Goal: Task Accomplishment & Management: Use online tool/utility

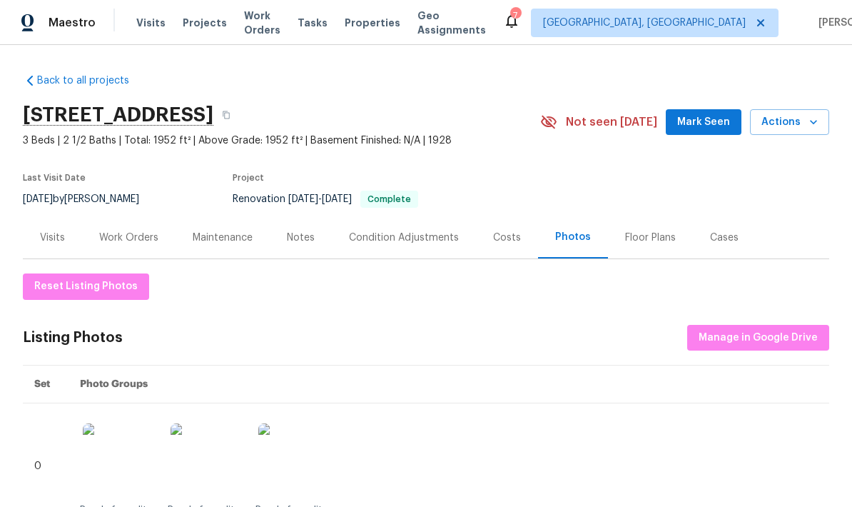
scroll to position [79, 0]
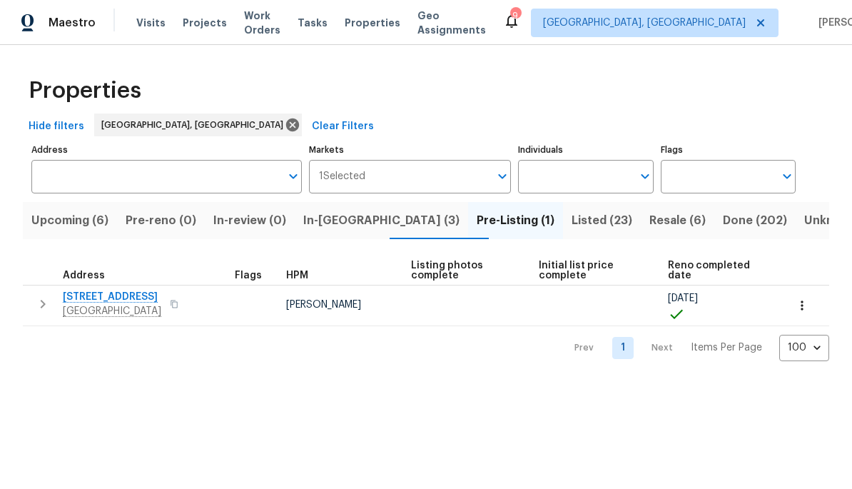
click at [361, 230] on span "In-reno (3)" at bounding box center [381, 221] width 156 height 20
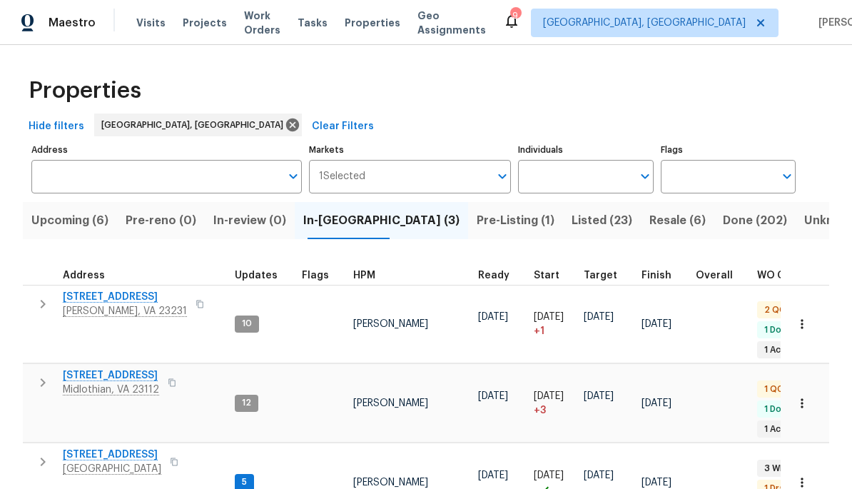
click at [119, 447] on span "4913 Belmont Rd" at bounding box center [112, 454] width 98 height 14
click at [99, 221] on span "Upcoming (6)" at bounding box center [69, 221] width 77 height 20
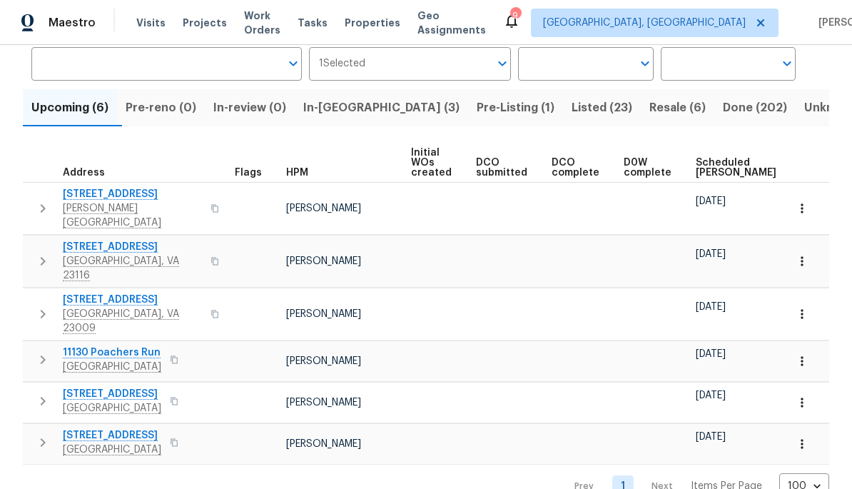
click at [136, 387] on span "[STREET_ADDRESS]" at bounding box center [112, 394] width 98 height 14
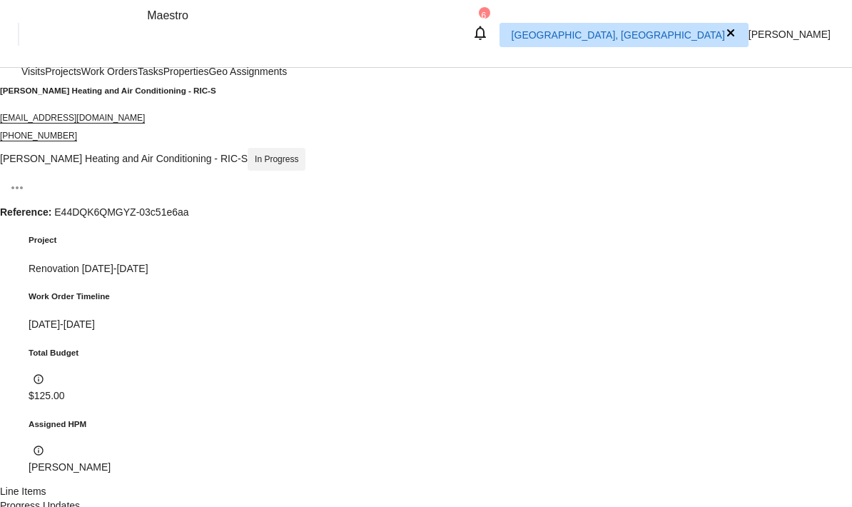
scroll to position [123, 0]
click at [188, 485] on div "Line Items" at bounding box center [426, 492] width 852 height 14
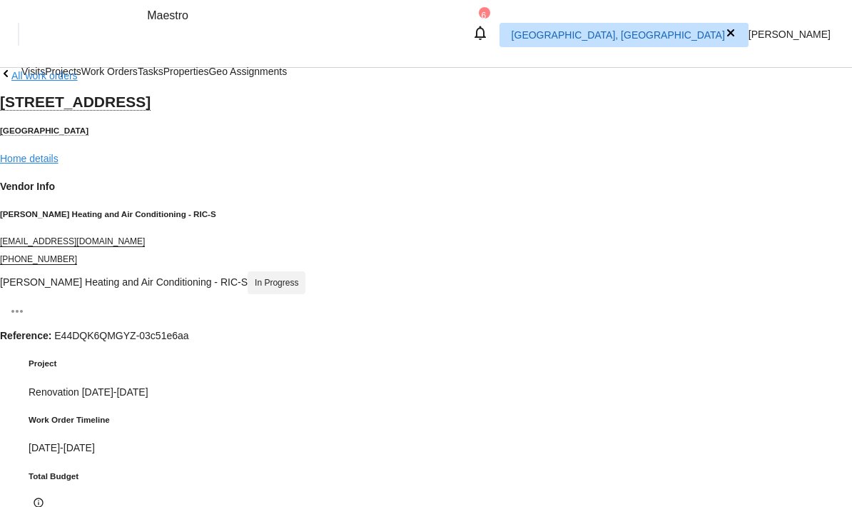
click at [23, 27] on button "Next image" at bounding box center [16, 25] width 11 height 4
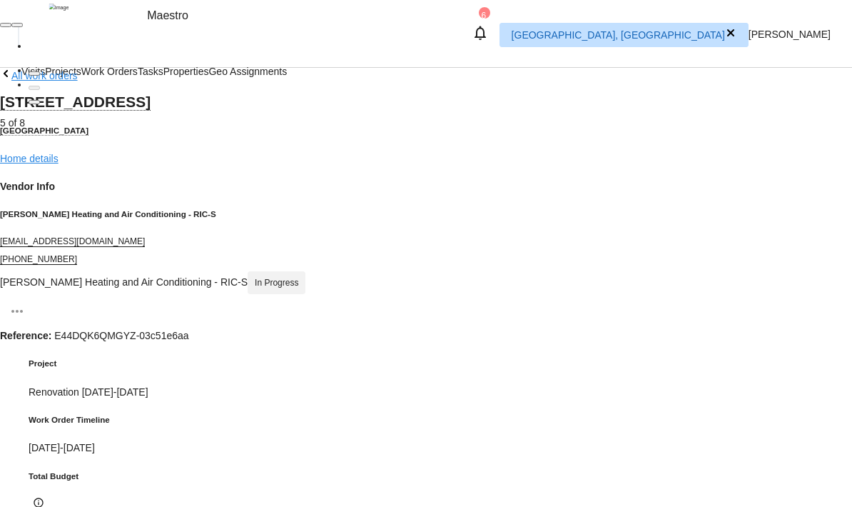
click at [23, 27] on button "Next image" at bounding box center [16, 25] width 11 height 4
click at [821, 14] on div "Lightbox" at bounding box center [426, 7] width 852 height 14
click at [23, 27] on button "Next image" at bounding box center [16, 25] width 11 height 4
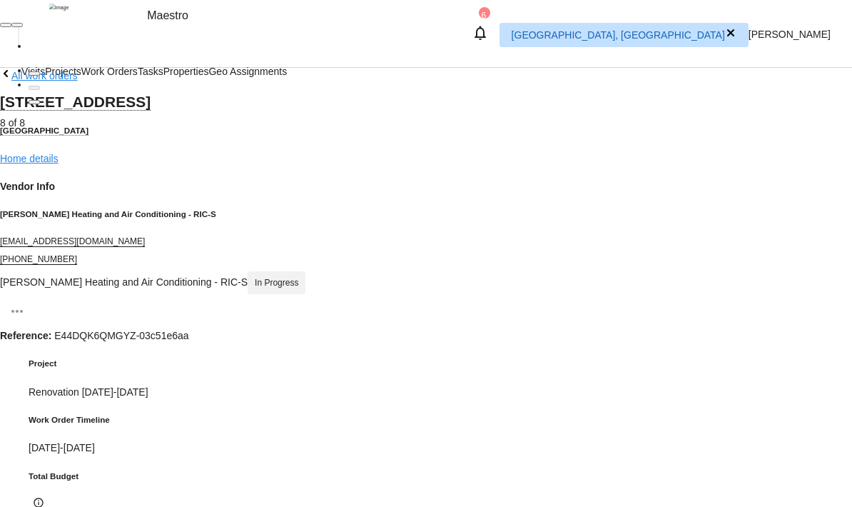
click at [23, 27] on button "Next image" at bounding box center [16, 25] width 11 height 4
click at [680, 14] on div "Lightbox" at bounding box center [426, 7] width 852 height 14
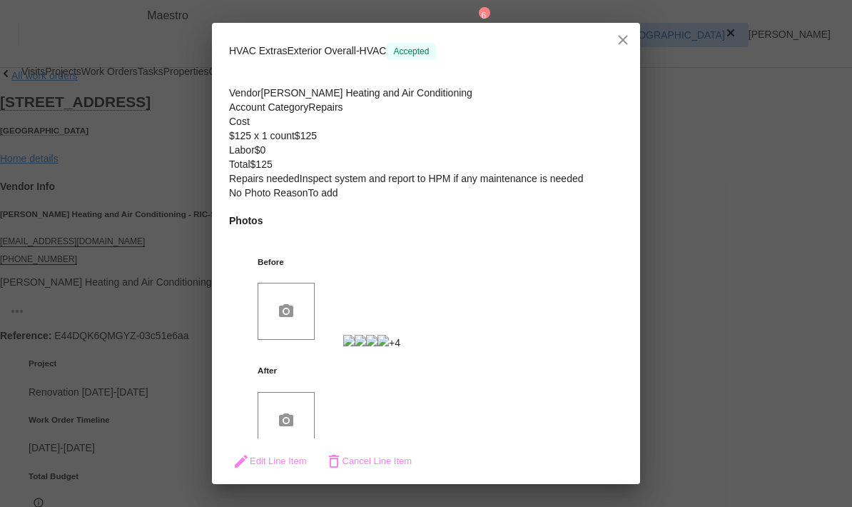
click at [307, 464] on span "Edit Line Item" at bounding box center [270, 460] width 74 height 17
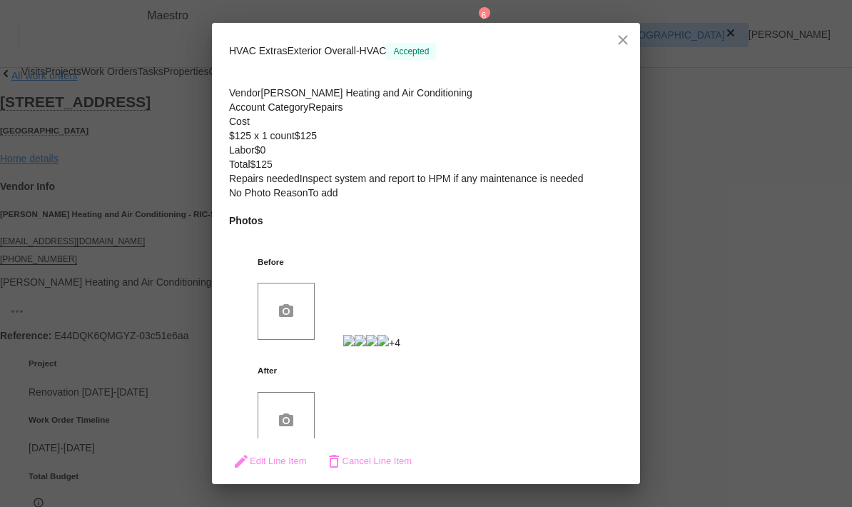
click at [389, 346] on img at bounding box center [383, 340] width 11 height 11
click at [662, 14] on div "Lightbox" at bounding box center [426, 7] width 852 height 14
click at [307, 460] on span "Edit Line Item" at bounding box center [270, 460] width 74 height 17
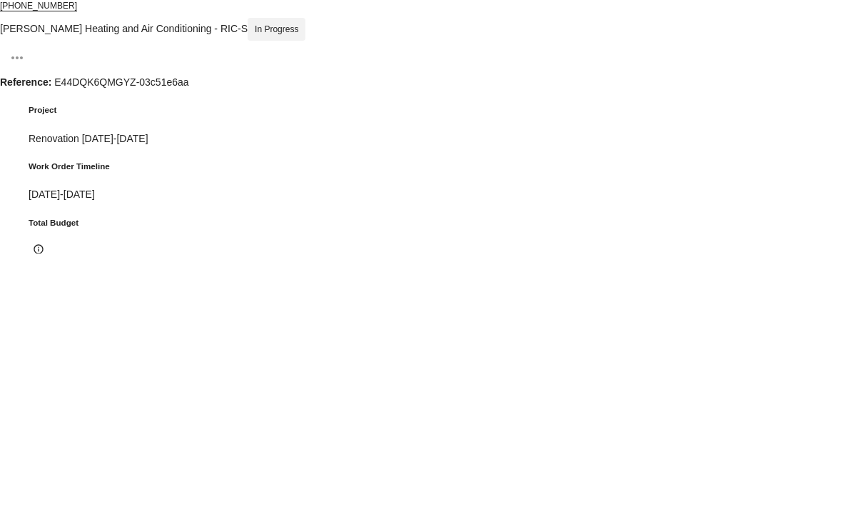
type input "903.64"
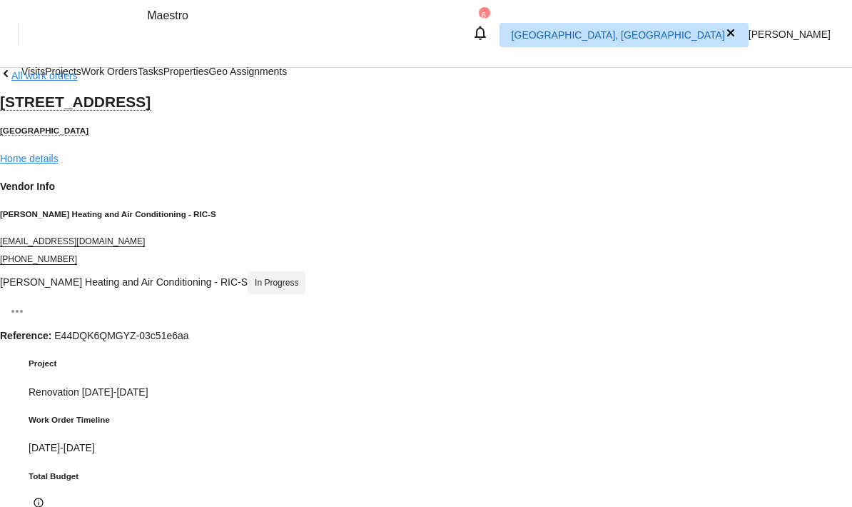
type textarea "Price"
type input "125"
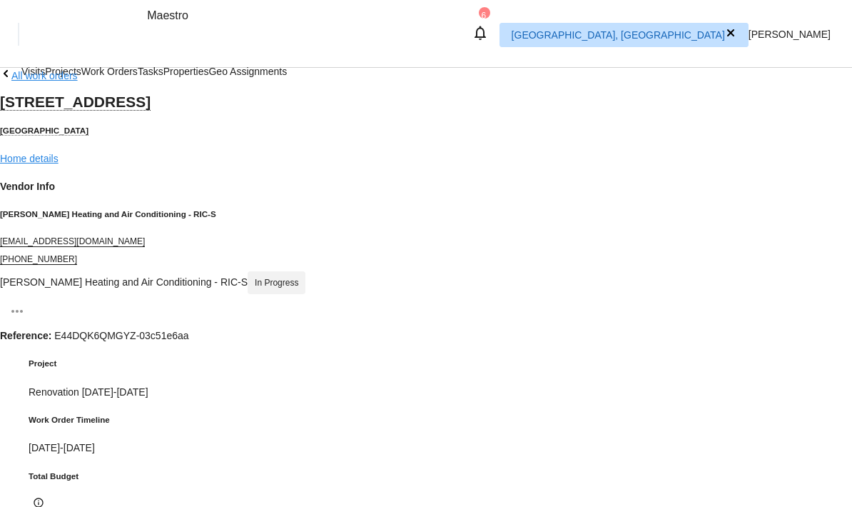
click at [138, 64] on span "Work Orders" at bounding box center [109, 71] width 56 height 14
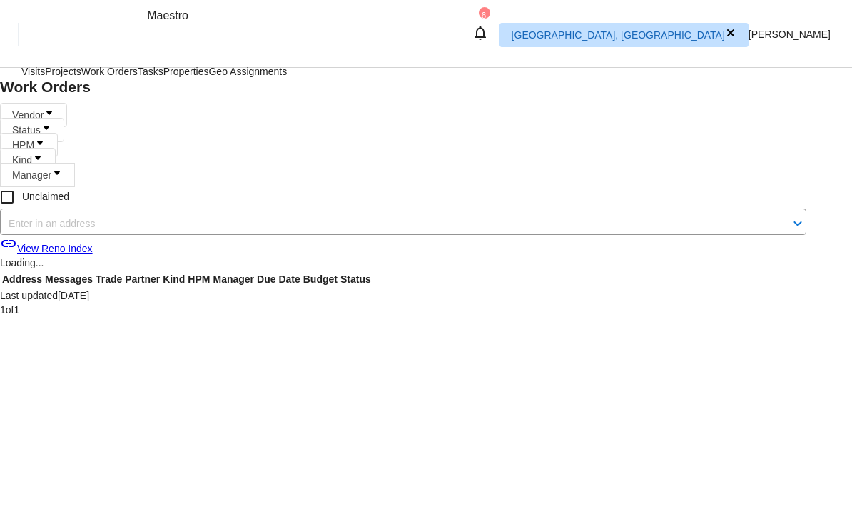
click at [52, 122] on icon at bounding box center [46, 127] width 11 height 11
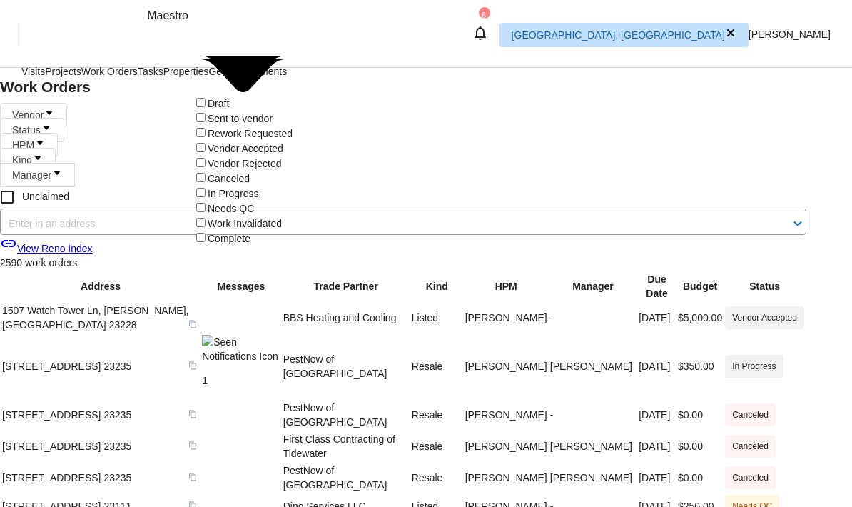
click at [254, 203] on label "Needs QC" at bounding box center [223, 208] width 61 height 11
click at [206, 203] on input "Needs QC" at bounding box center [200, 207] width 9 height 9
checkbox input "true"
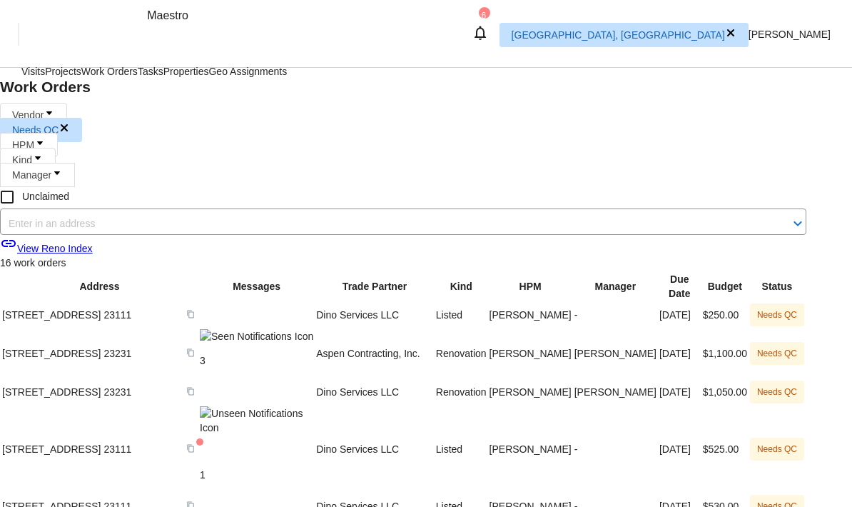
click at [46, 137] on icon at bounding box center [39, 142] width 11 height 11
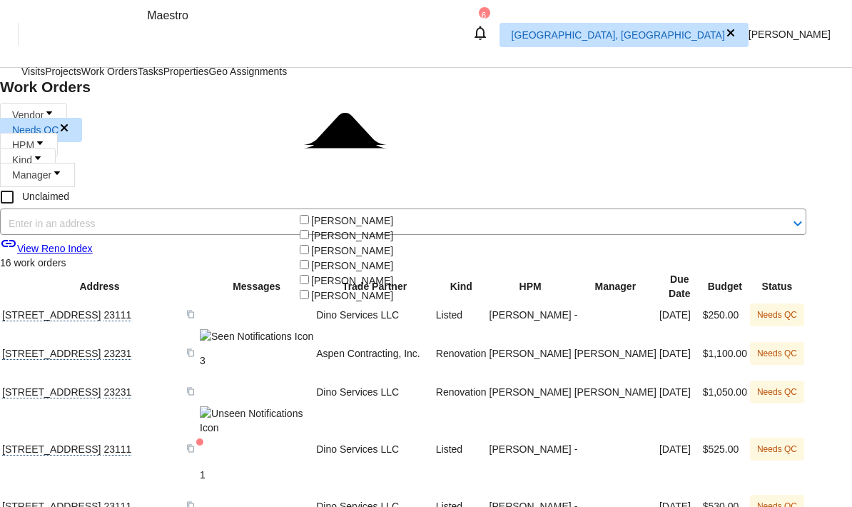
click at [393, 215] on label "[PERSON_NAME]" at bounding box center [345, 220] width 96 height 11
click at [309, 215] on input "[PERSON_NAME]" at bounding box center [304, 219] width 9 height 9
checkbox input "true"
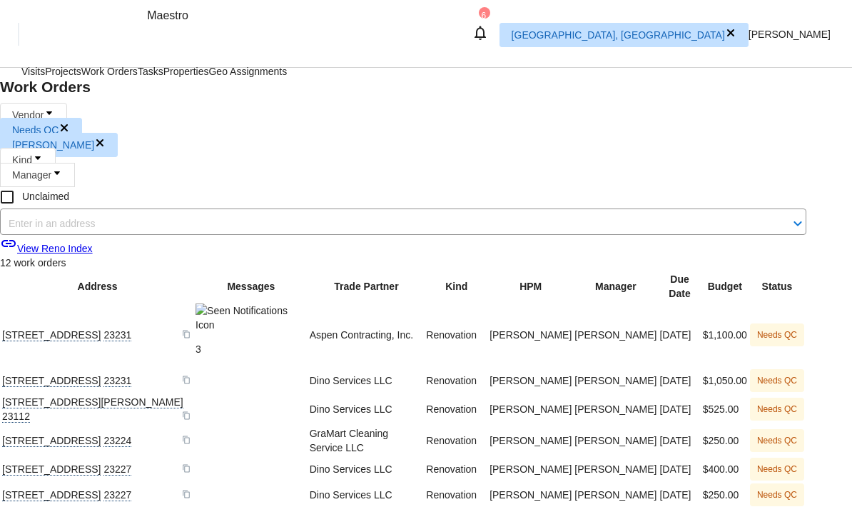
click at [2, 329] on link at bounding box center [2, 334] width 0 height 11
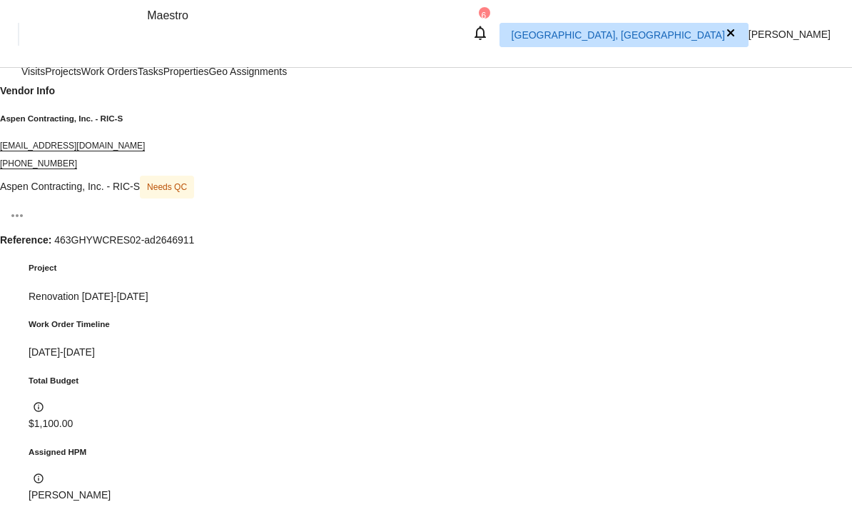
scroll to position [95, 0]
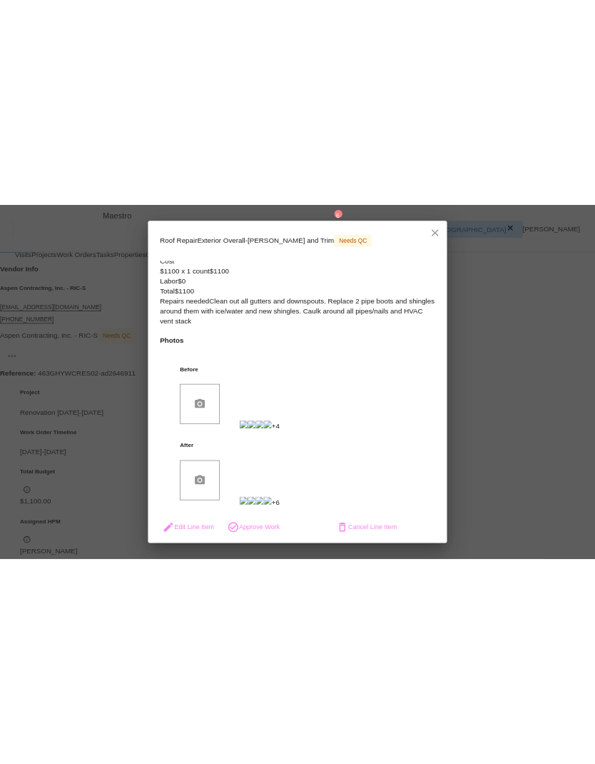
scroll to position [94, 0]
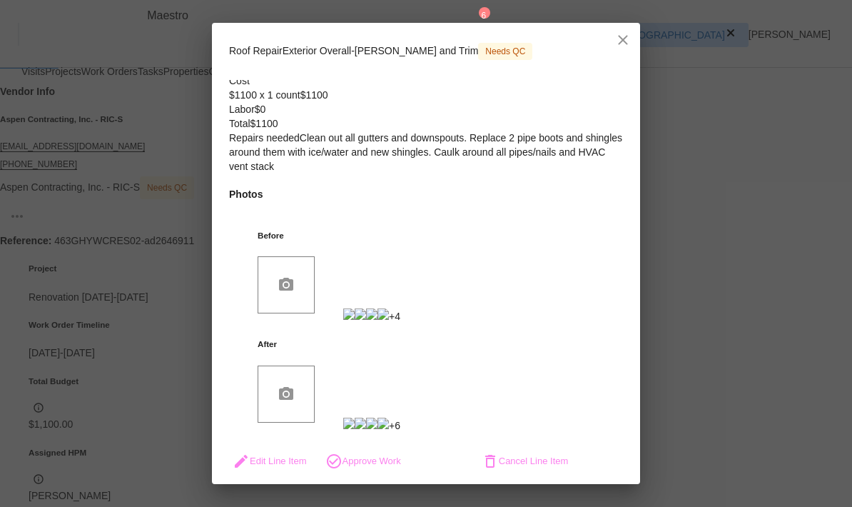
click at [343, 418] on img at bounding box center [348, 423] width 11 height 11
click at [808, 14] on div "Lightbox" at bounding box center [426, 7] width 852 height 14
click at [401, 456] on span "Approve Work" at bounding box center [363, 460] width 76 height 17
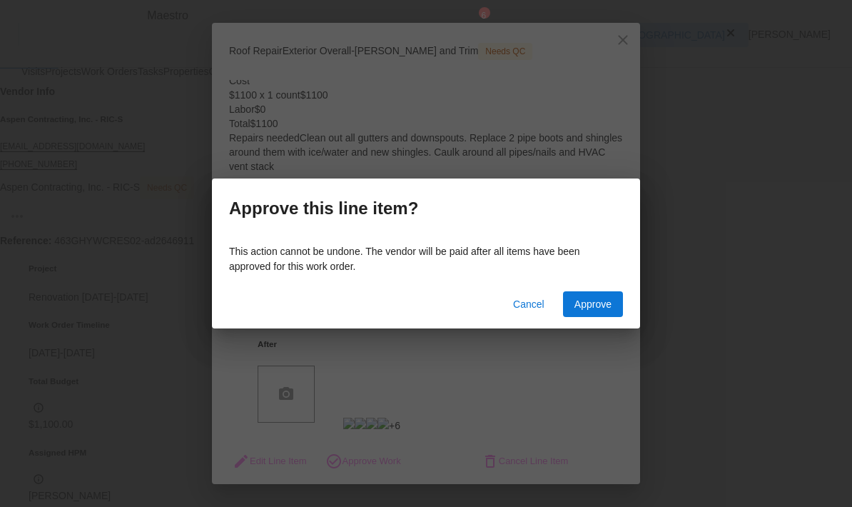
click at [596, 310] on span "Approve" at bounding box center [593, 304] width 37 height 18
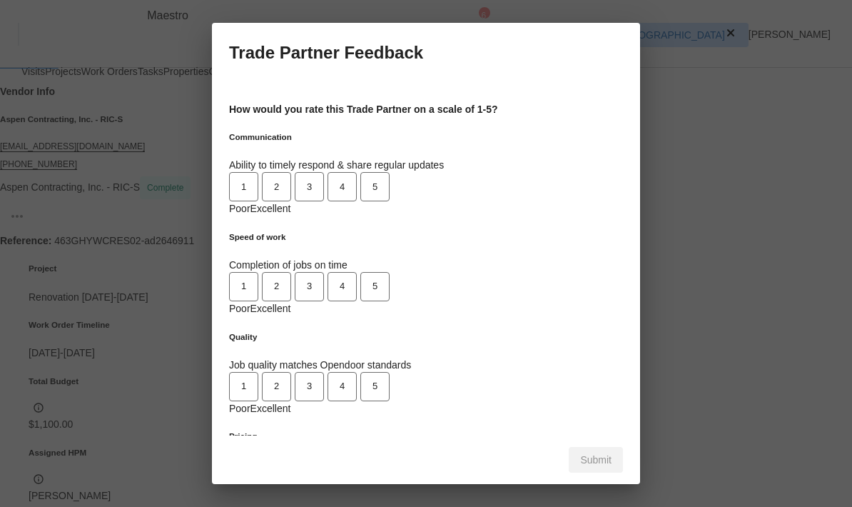
click at [355, 179] on span "4" at bounding box center [342, 187] width 26 height 16
click at [355, 278] on span "4" at bounding box center [342, 286] width 26 height 16
click at [357, 372] on button "4" at bounding box center [342, 386] width 29 height 29
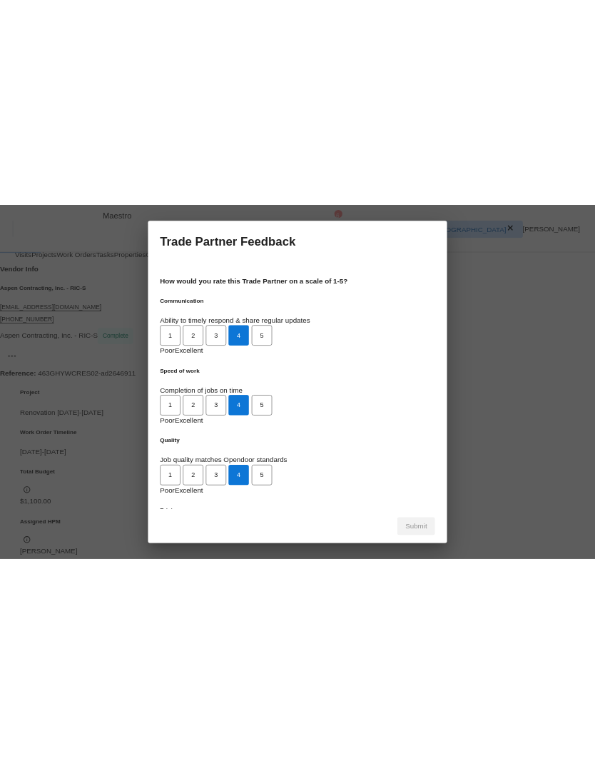
scroll to position [0, 0]
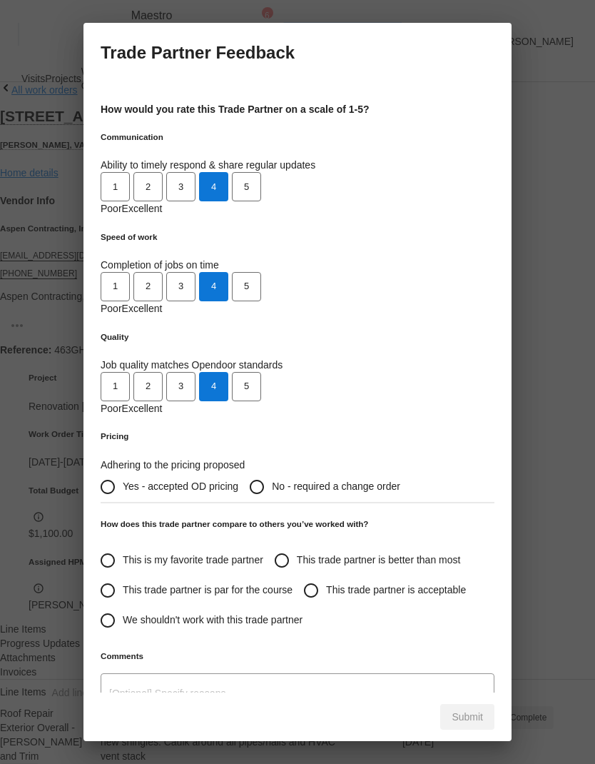
click at [267, 506] on input "This trade partner is better than most" at bounding box center [282, 560] width 30 height 30
radio input "true"
click at [238, 472] on label "Yes - accepted OD pricing" at bounding box center [166, 487] width 146 height 30
click at [123, 472] on input "Yes - accepted OD pricing" at bounding box center [108, 487] width 30 height 30
click at [479, 506] on span "Submit" at bounding box center [467, 717] width 31 height 18
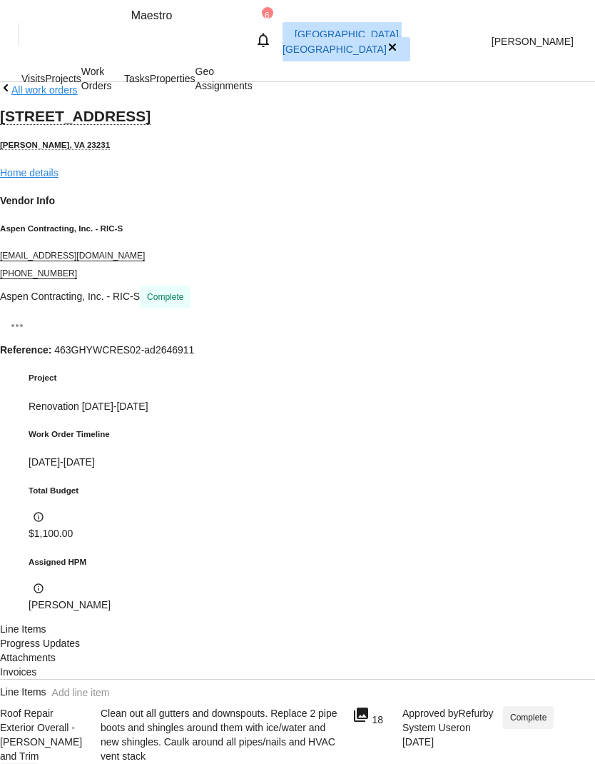
radio input "false"
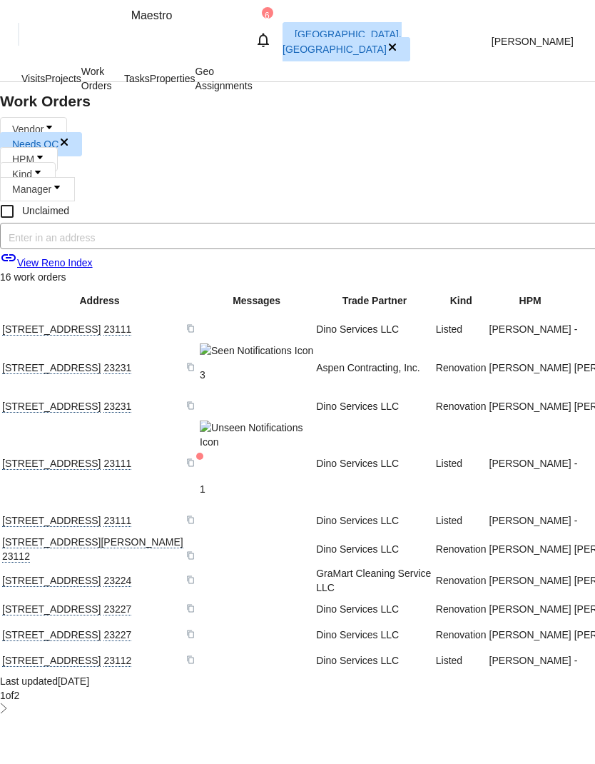
click at [58, 147] on span "HPM" at bounding box center [29, 159] width 58 height 24
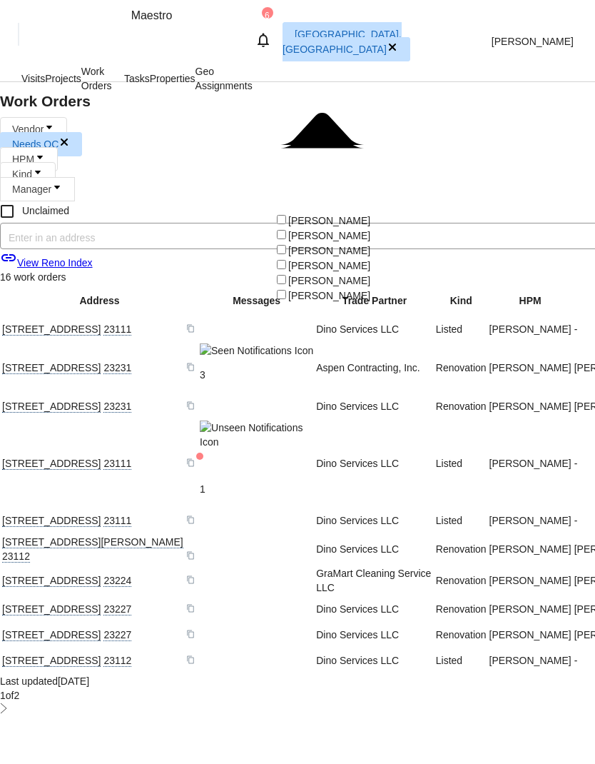
click at [288, 215] on span at bounding box center [288, 220] width 0 height 11
click at [286, 215] on input "[PERSON_NAME]" at bounding box center [281, 219] width 9 height 9
checkbox input "true"
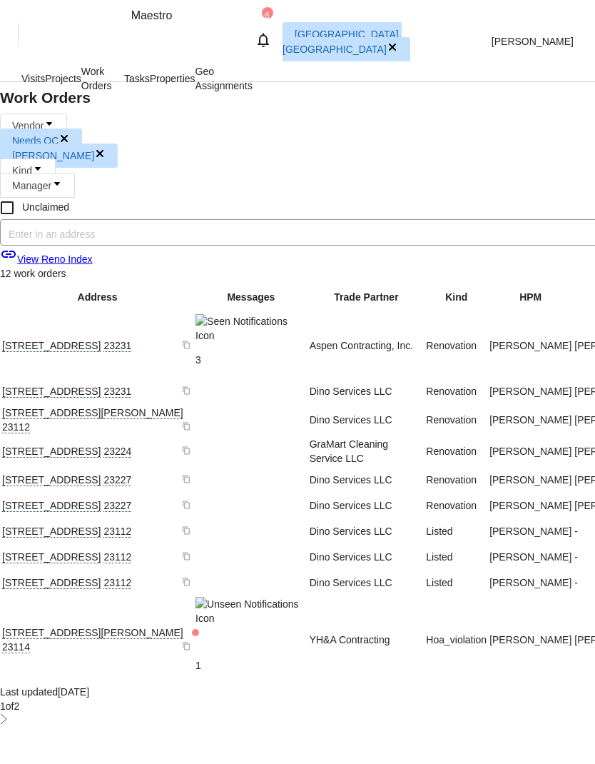
scroll to position [15, 0]
click at [2, 385] on link at bounding box center [2, 390] width 0 height 11
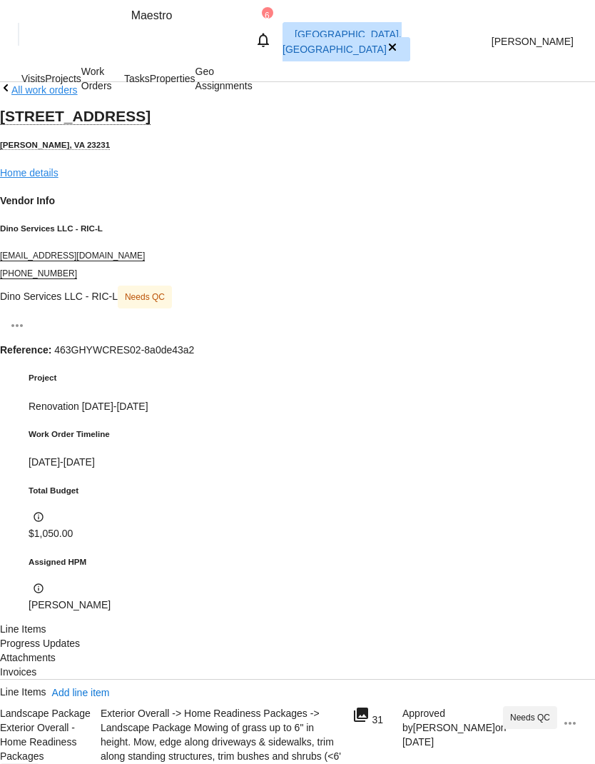
click at [344, 506] on div "Exterior Overall -> Home Readiness Packages -> Landscape Package Mowing of gras…" at bounding box center [222, 763] width 243 height 114
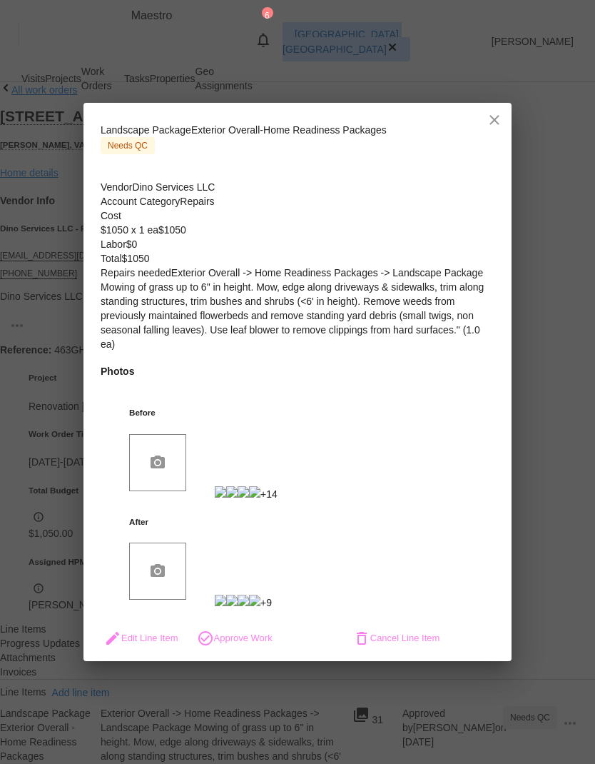
click at [273, 506] on span "Approve Work" at bounding box center [235, 637] width 76 height 17
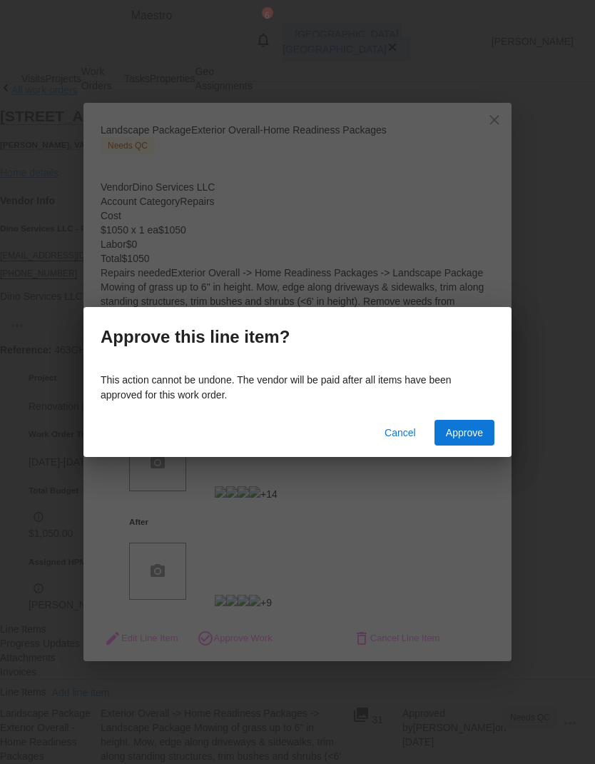
click at [485, 437] on button "Approve" at bounding box center [465, 433] width 60 height 26
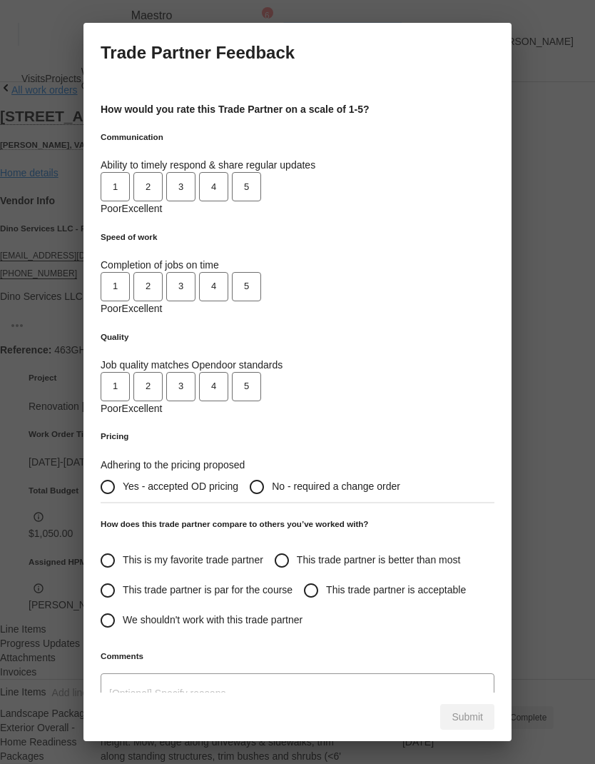
click at [194, 179] on span "3" at bounding box center [181, 187] width 26 height 16
click at [228, 272] on button "4" at bounding box center [213, 286] width 29 height 29
click at [194, 378] on span "3" at bounding box center [181, 386] width 26 height 16
click at [238, 479] on span "Yes - accepted OD pricing" at bounding box center [181, 486] width 116 height 15
click at [123, 472] on input "Yes - accepted OD pricing" at bounding box center [108, 487] width 30 height 30
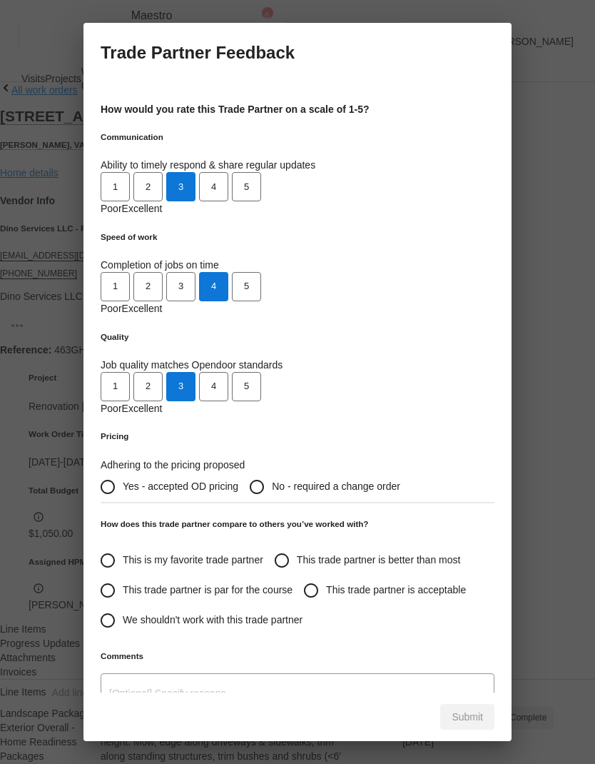
radio input "true"
click at [297, 506] on span "This trade partner is better than most" at bounding box center [379, 559] width 164 height 15
click at [284, 506] on input "This trade partner is better than most" at bounding box center [282, 560] width 30 height 30
click at [474, 506] on span "Submit" at bounding box center [467, 717] width 31 height 18
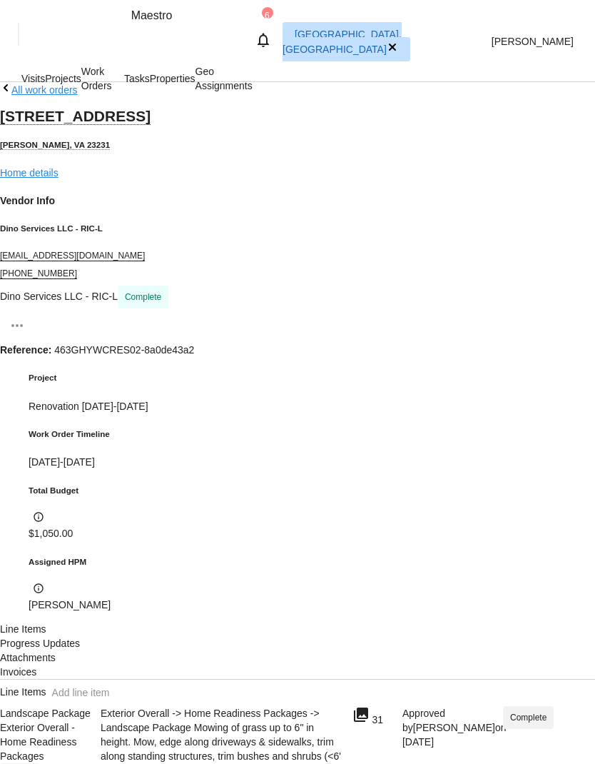
radio input "true"
radio input "false"
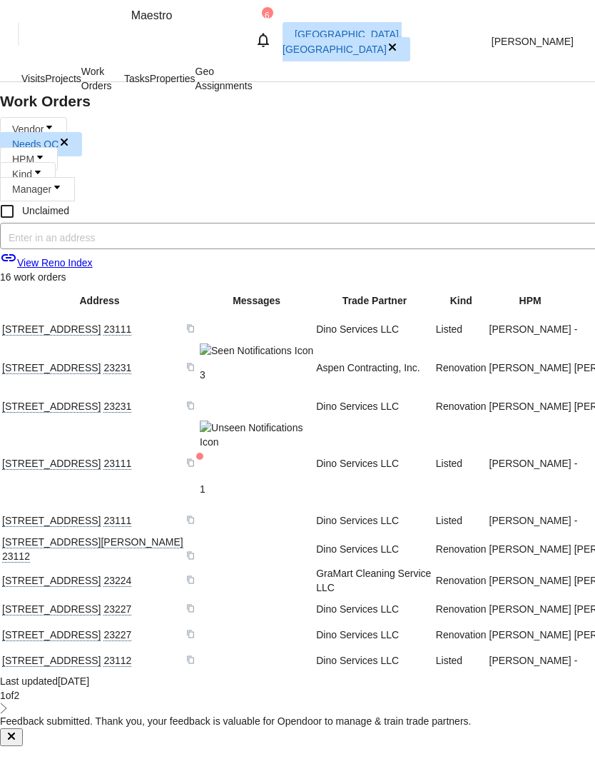
click at [34, 153] on span "HPM" at bounding box center [23, 158] width 22 height 11
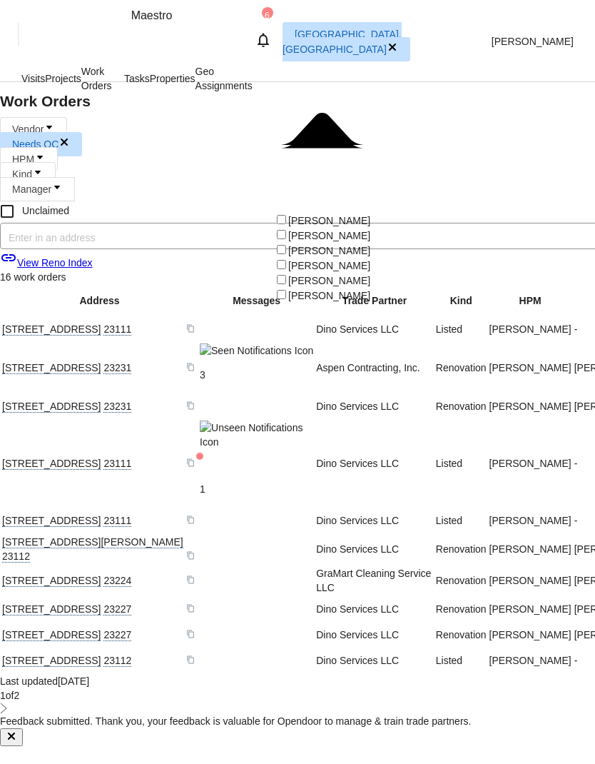
click at [288, 215] on span at bounding box center [288, 220] width 0 height 11
click at [283, 215] on input "[PERSON_NAME]" at bounding box center [281, 219] width 9 height 9
checkbox input "true"
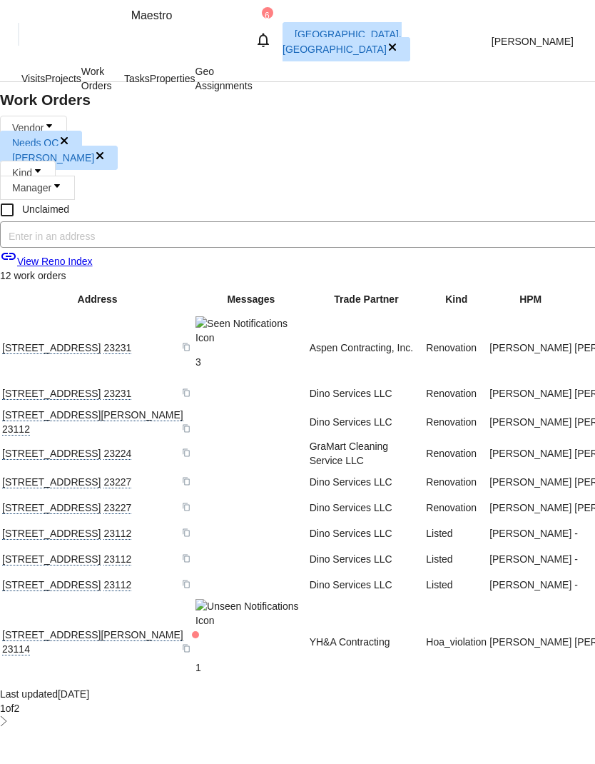
scroll to position [2, 0]
click at [2, 408] on link at bounding box center [2, 413] width 0 height 11
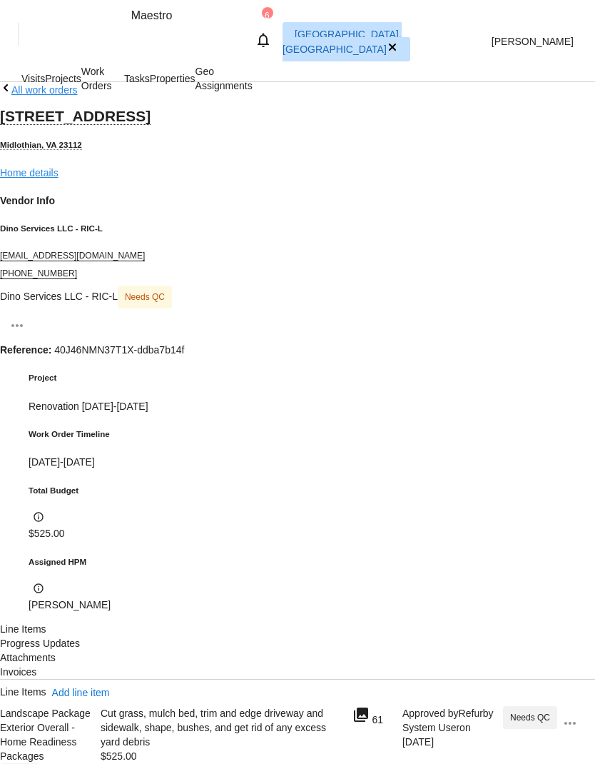
click at [342, 506] on div "Cut grass, mulch bed, trim and edge driveway and sidewalk, shape, bushes, and g…" at bounding box center [222, 734] width 243 height 57
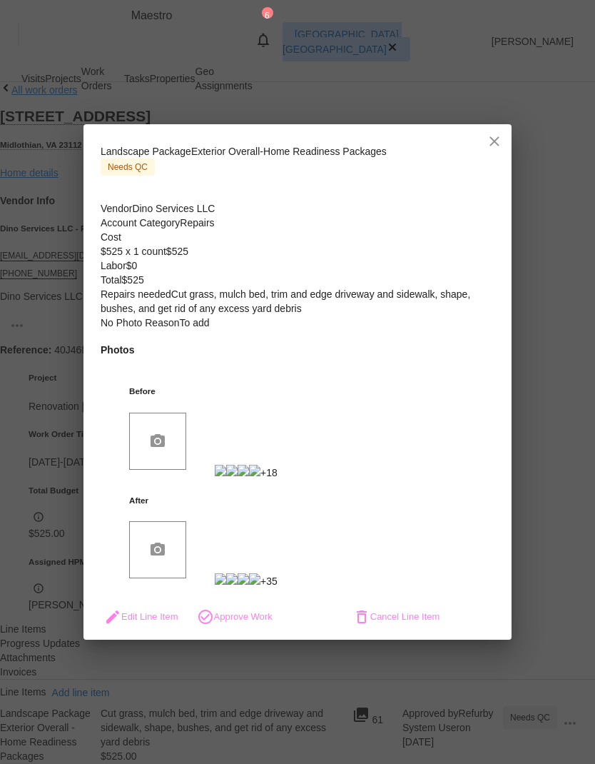
click at [273, 506] on span "Approve Work" at bounding box center [235, 616] width 76 height 17
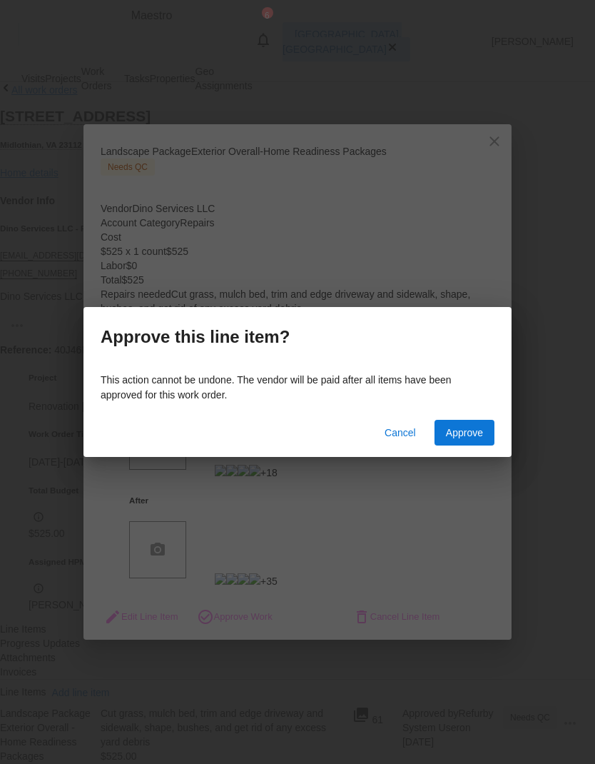
click at [475, 430] on span "Approve" at bounding box center [464, 433] width 37 height 18
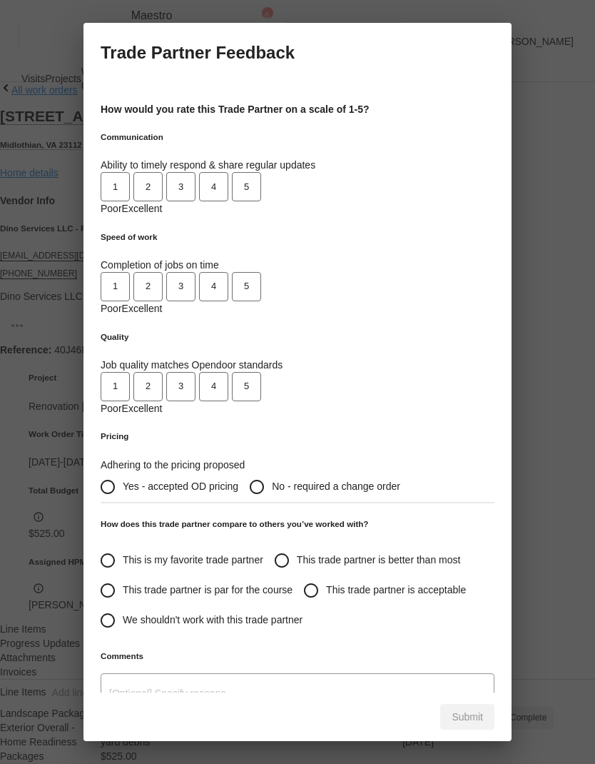
click at [194, 179] on span "3" at bounding box center [181, 187] width 26 height 16
click at [227, 278] on span "4" at bounding box center [214, 286] width 26 height 16
click at [194, 378] on span "3" at bounding box center [181, 386] width 26 height 16
click at [238, 472] on label "Yes - accepted OD pricing" at bounding box center [166, 487] width 146 height 30
click at [123, 472] on input "Yes - accepted OD pricing" at bounding box center [108, 487] width 30 height 30
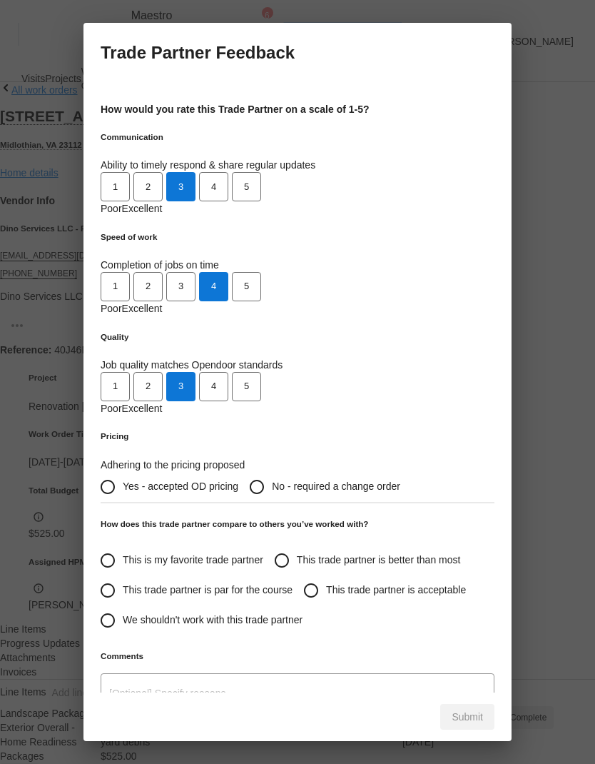
radio input "true"
click at [111, 506] on input "This is my favorite trade partner" at bounding box center [108, 560] width 30 height 30
radio input "false"
click at [267, 506] on input "This trade partner is better than most" at bounding box center [282, 560] width 30 height 30
click at [484, 506] on button "Submit" at bounding box center [467, 717] width 54 height 26
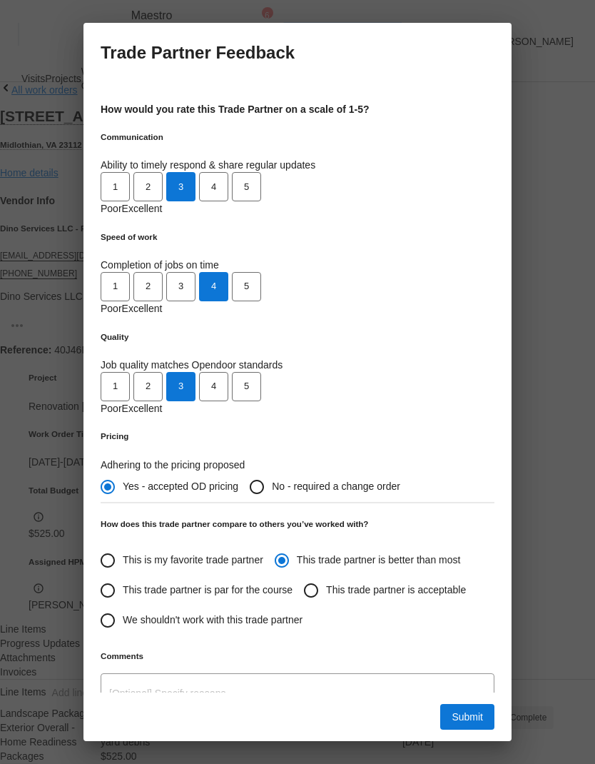
radio input "true"
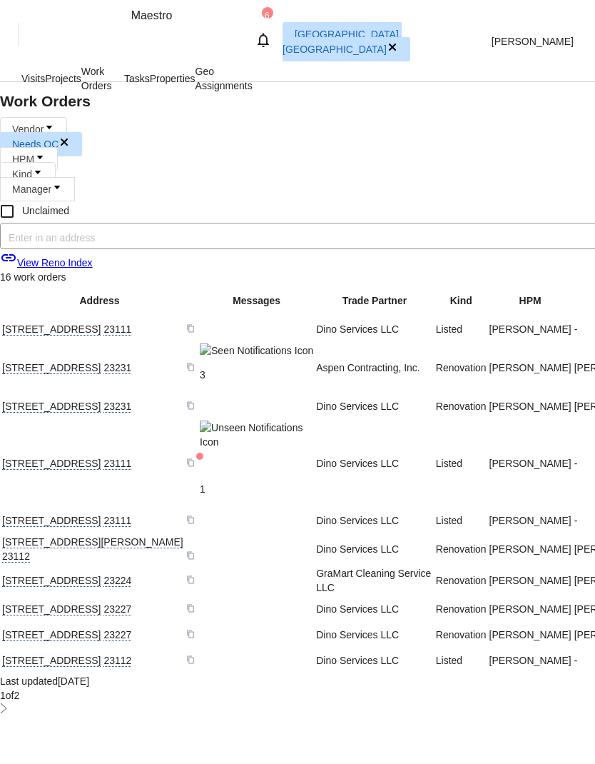
click at [46, 153] on span at bounding box center [39, 158] width 11 height 11
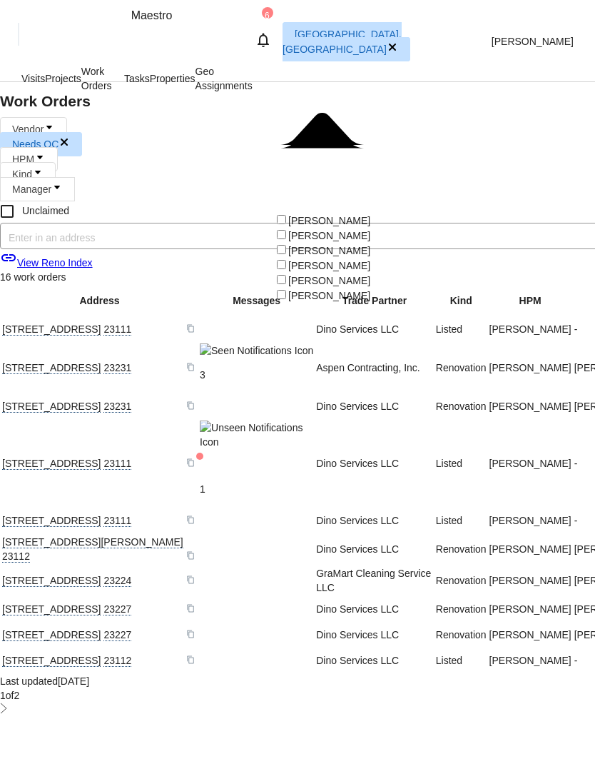
click at [370, 215] on label "[PERSON_NAME]" at bounding box center [322, 220] width 96 height 11
click at [286, 215] on input "[PERSON_NAME]" at bounding box center [281, 219] width 9 height 9
checkbox input "true"
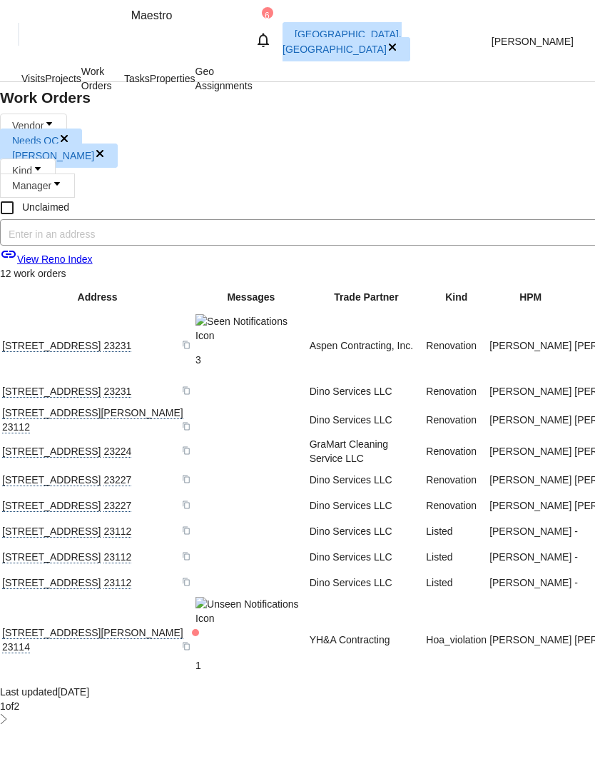
scroll to position [49, 0]
click at [2, 445] on link at bounding box center [2, 450] width 0 height 11
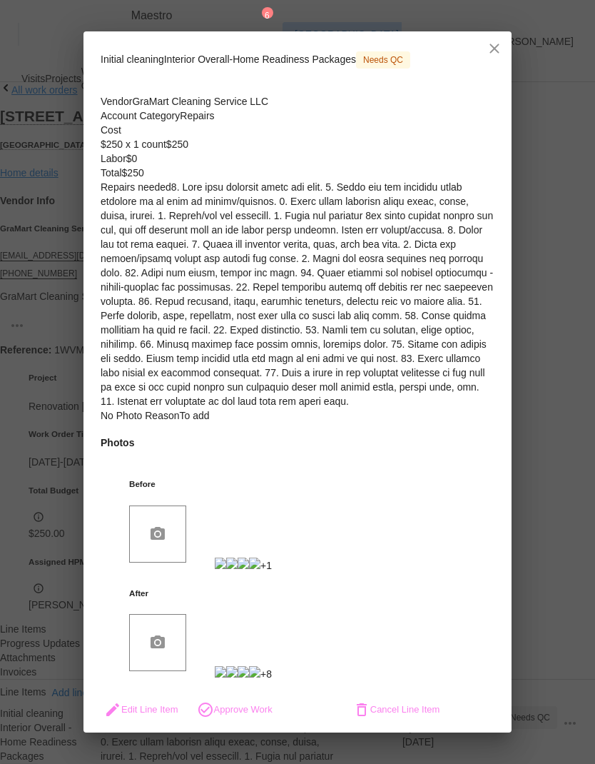
click at [273, 506] on span "Approve Work" at bounding box center [235, 709] width 76 height 17
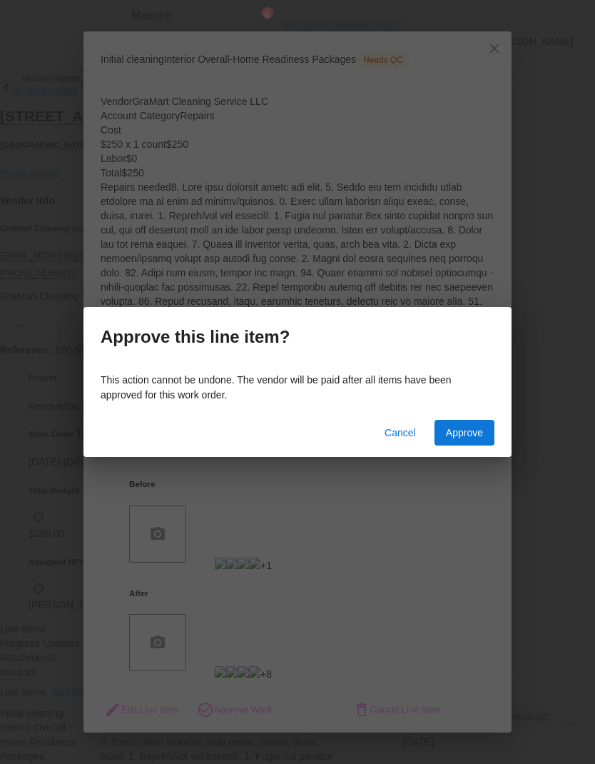
click at [469, 436] on span "Approve" at bounding box center [464, 433] width 37 height 18
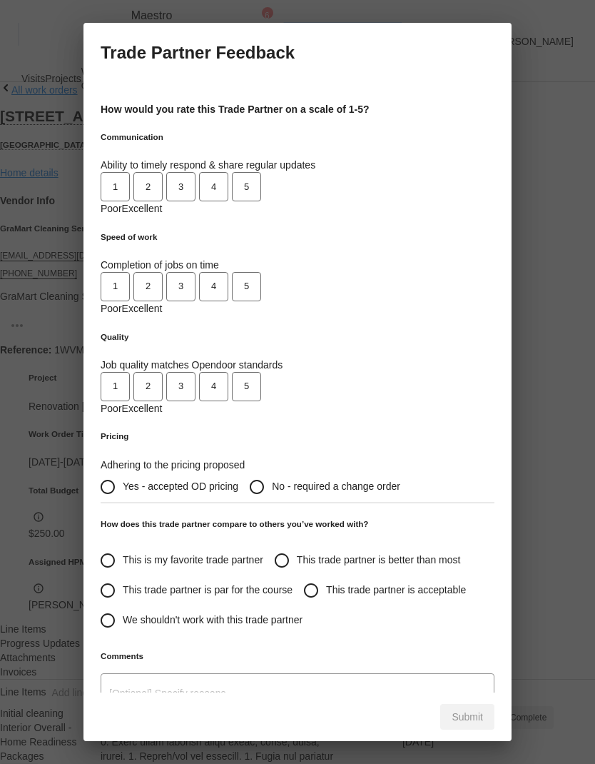
click at [194, 179] on span "3" at bounding box center [181, 187] width 26 height 16
click at [194, 278] on span "3" at bounding box center [181, 286] width 26 height 16
click at [194, 378] on span "3" at bounding box center [181, 386] width 26 height 16
click at [238, 479] on span "Yes - accepted OD pricing" at bounding box center [181, 486] width 116 height 15
click at [123, 472] on input "Yes - accepted OD pricing" at bounding box center [108, 487] width 30 height 30
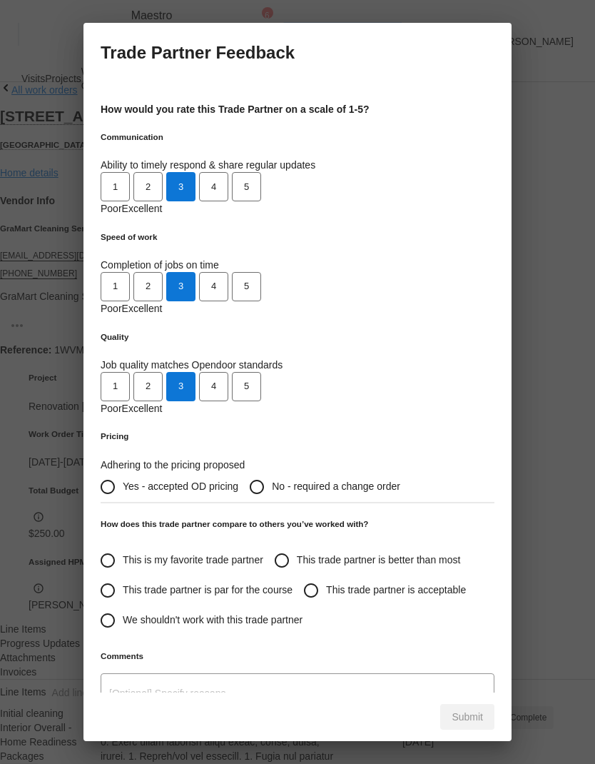
radio input "true"
click at [108, 506] on input "This trade partner is par for the course" at bounding box center [108, 590] width 30 height 30
click at [473, 506] on span "Submit" at bounding box center [467, 717] width 31 height 18
radio input "true"
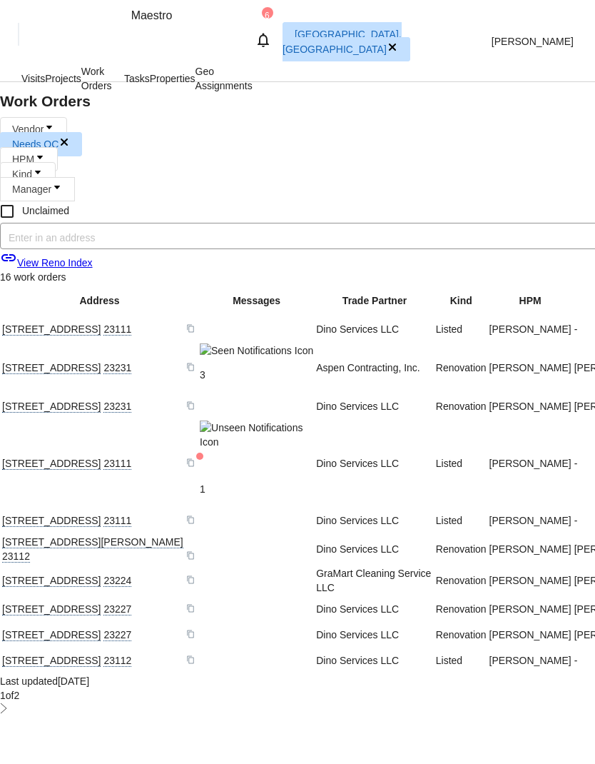
click at [58, 147] on span "HPM" at bounding box center [29, 159] width 58 height 24
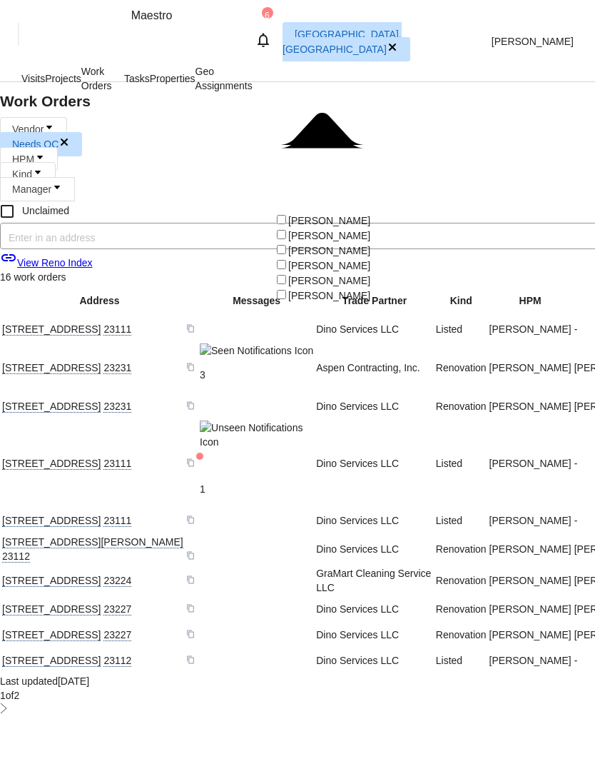
click at [288, 215] on span at bounding box center [288, 220] width 0 height 11
click at [286, 215] on input "[PERSON_NAME]" at bounding box center [281, 219] width 9 height 9
checkbox input "true"
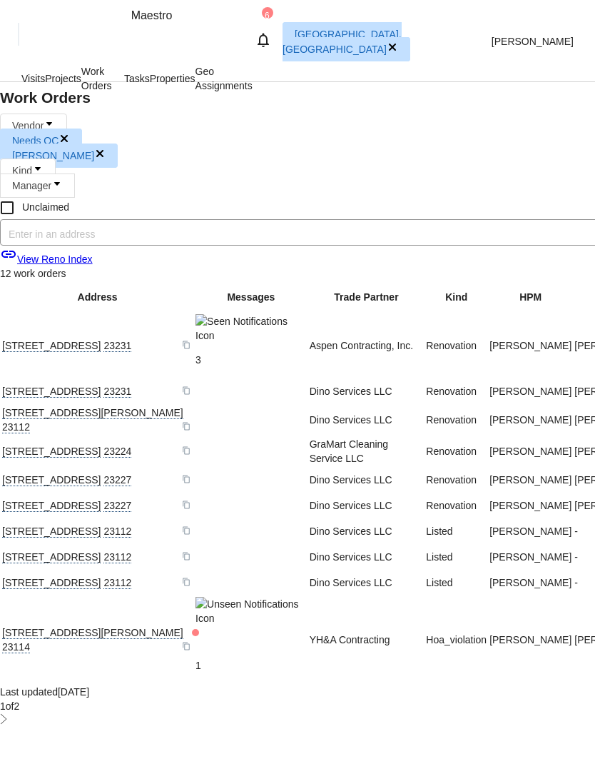
scroll to position [14, 0]
click at [2, 474] on link at bounding box center [2, 479] width 0 height 11
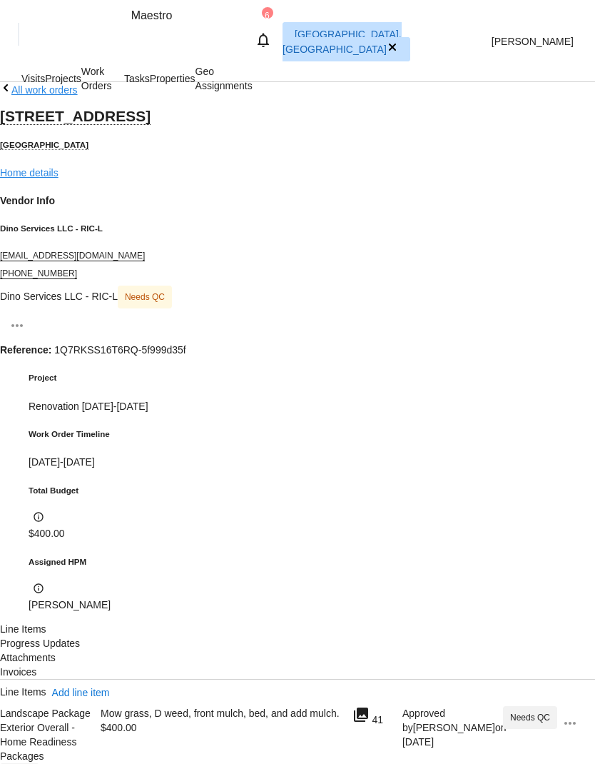
click at [340, 506] on div "Mow grass, D weed, front mulch, bed, and add mulch. $400.00" at bounding box center [222, 743] width 252 height 83
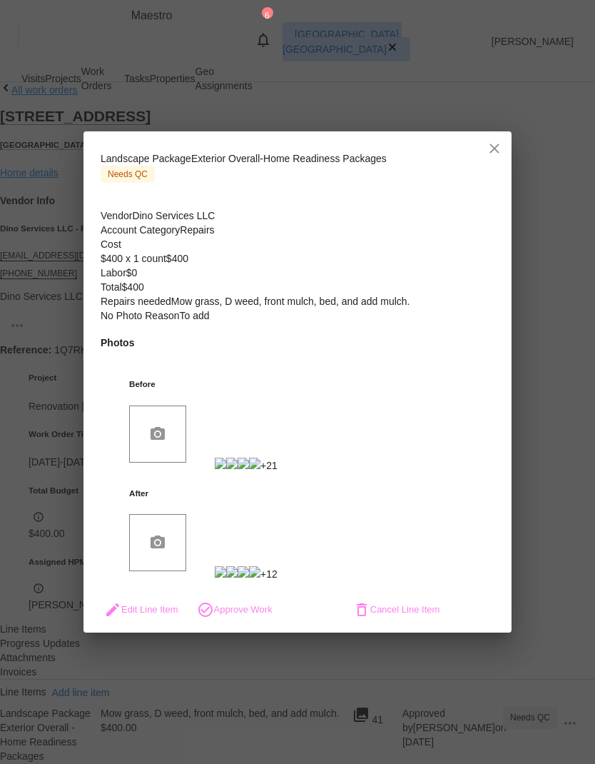
click at [273, 506] on span "Approve Work" at bounding box center [235, 609] width 76 height 17
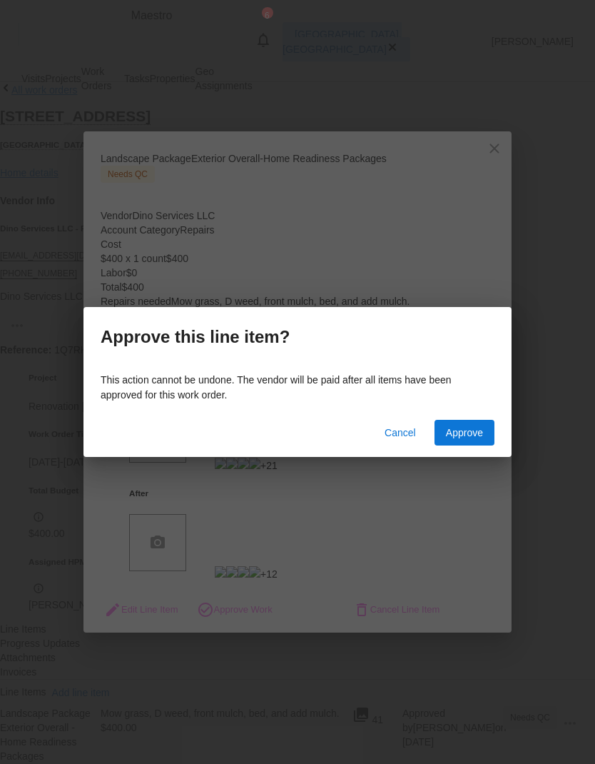
click at [467, 433] on span "Approve" at bounding box center [464, 433] width 37 height 18
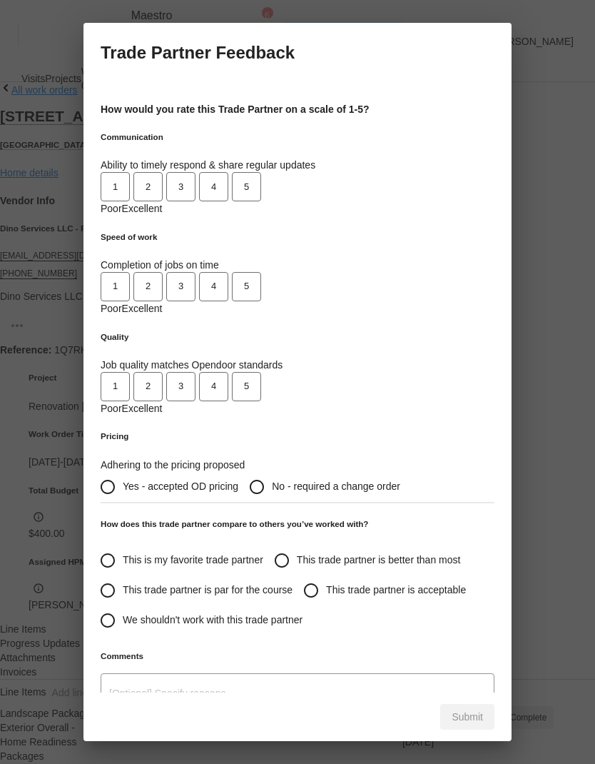
click at [196, 172] on button "3" at bounding box center [180, 186] width 29 height 29
click at [227, 278] on span "4" at bounding box center [214, 286] width 26 height 16
click at [194, 378] on span "3" at bounding box center [181, 386] width 26 height 16
click at [238, 479] on span "Yes - accepted OD pricing" at bounding box center [181, 486] width 116 height 15
click at [123, 472] on input "Yes - accepted OD pricing" at bounding box center [108, 487] width 30 height 30
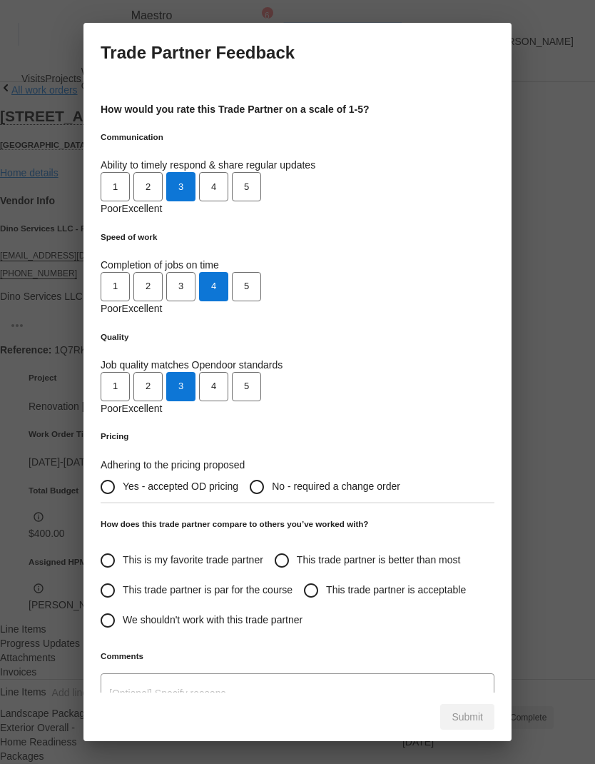
radio input "true"
click at [267, 506] on input "This trade partner is better than most" at bounding box center [282, 560] width 30 height 30
click at [477, 506] on span "Submit" at bounding box center [467, 717] width 31 height 18
radio input "true"
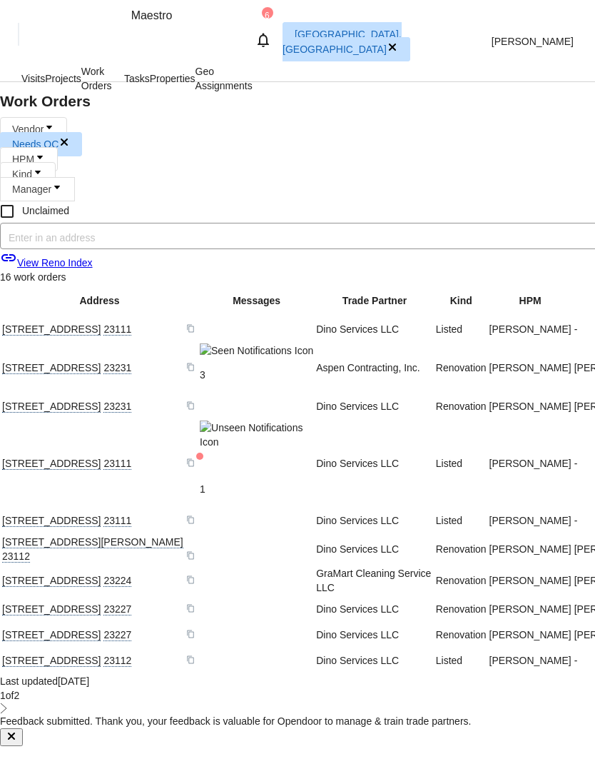
click at [58, 147] on span "HPM" at bounding box center [29, 159] width 58 height 24
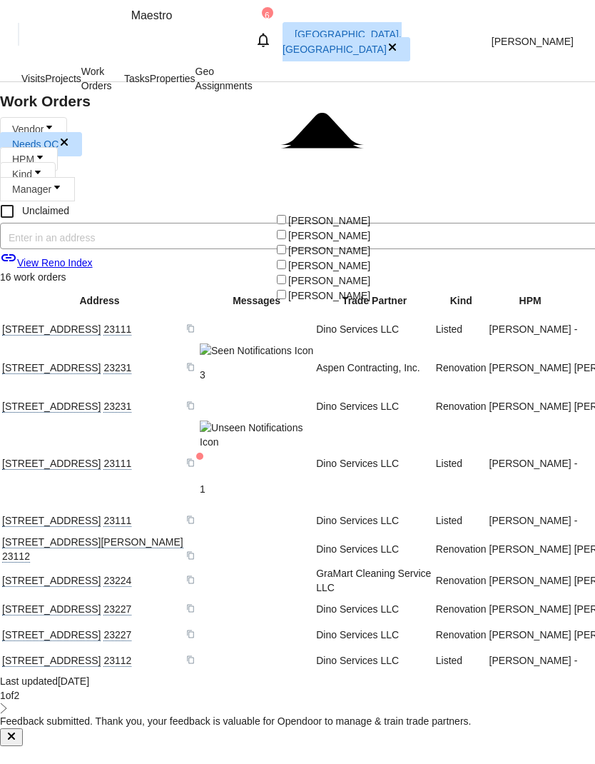
click at [288, 215] on span at bounding box center [288, 220] width 0 height 11
click at [283, 215] on input "[PERSON_NAME]" at bounding box center [281, 219] width 9 height 9
checkbox input "true"
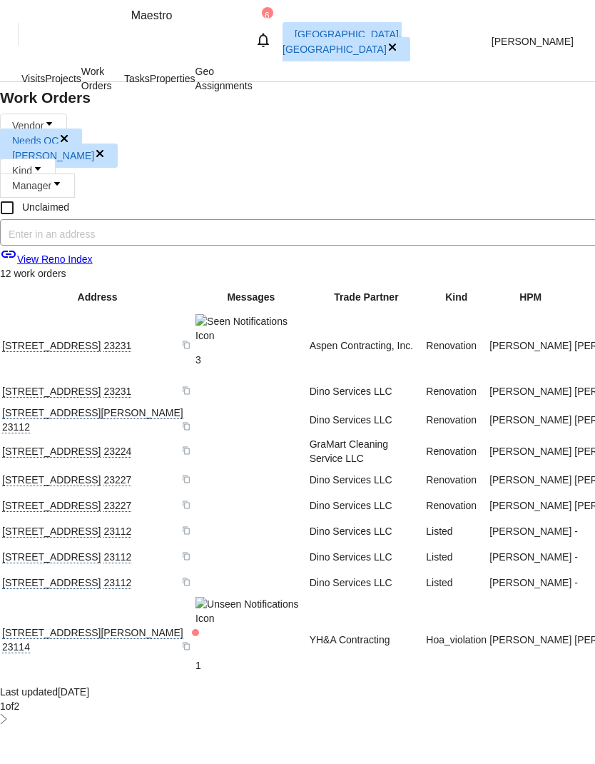
scroll to position [33, 0]
click at [2, 500] on link at bounding box center [2, 505] width 0 height 11
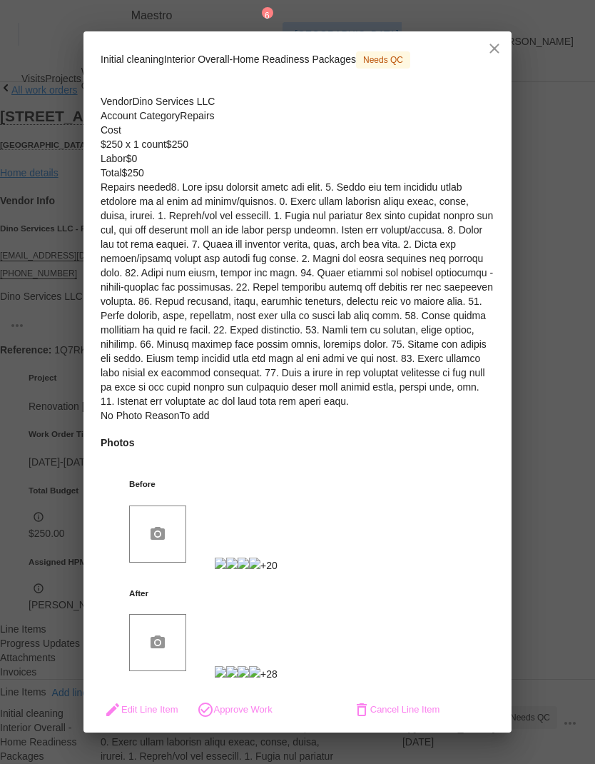
click at [273, 506] on span "Approve Work" at bounding box center [235, 709] width 76 height 17
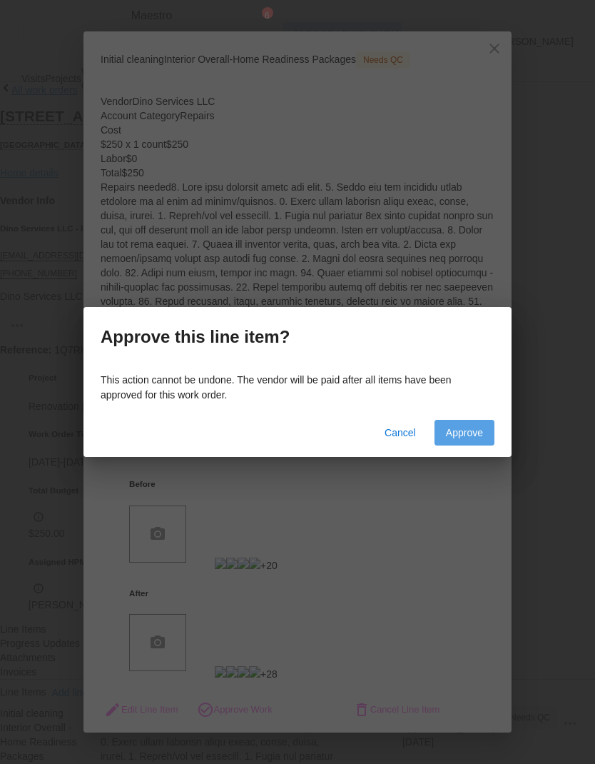
click at [479, 431] on span "Approve" at bounding box center [464, 433] width 37 height 18
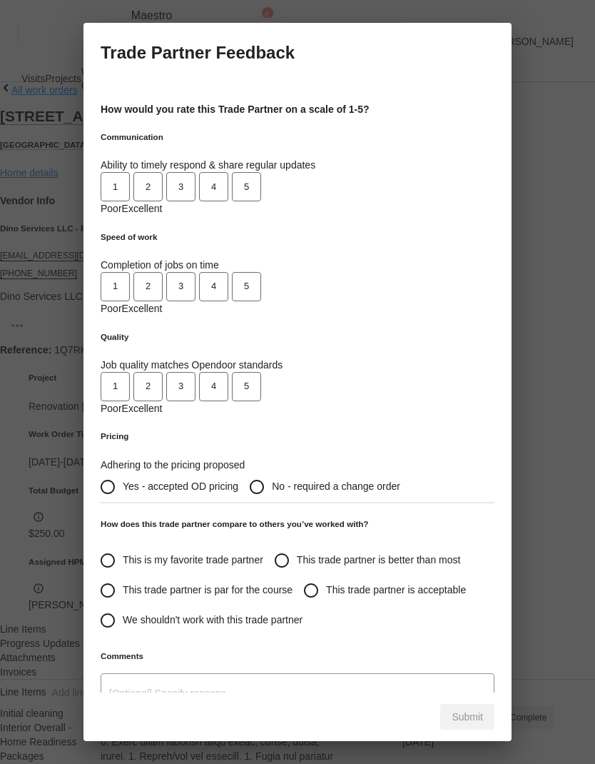
click at [194, 179] on span "3" at bounding box center [181, 187] width 26 height 16
click at [228, 272] on button "4" at bounding box center [213, 286] width 29 height 29
click at [194, 378] on span "3" at bounding box center [181, 386] width 26 height 16
click at [238, 479] on span "Yes - accepted OD pricing" at bounding box center [181, 486] width 116 height 15
click at [123, 472] on input "Yes - accepted OD pricing" at bounding box center [108, 487] width 30 height 30
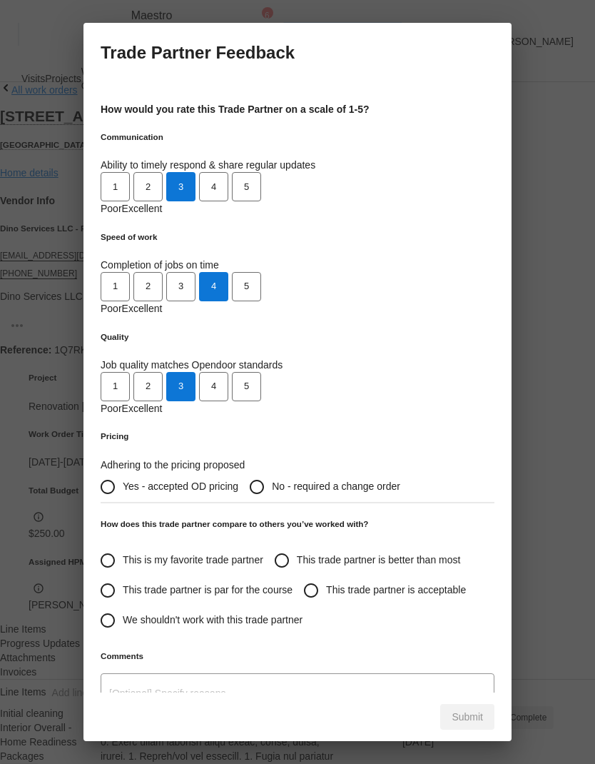
radio input "true"
click at [267, 506] on input "This trade partner is better than most" at bounding box center [282, 560] width 30 height 30
click at [465, 506] on span "Submit" at bounding box center [467, 717] width 31 height 18
radio input "true"
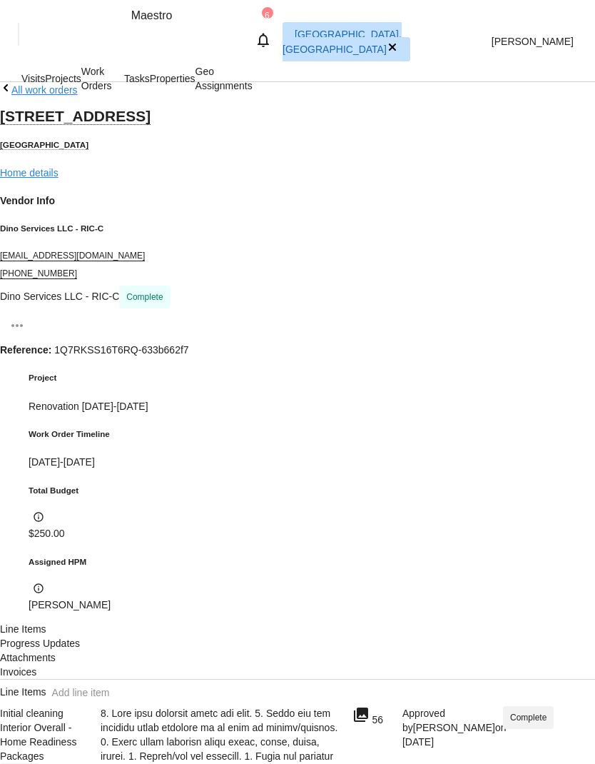
radio input "false"
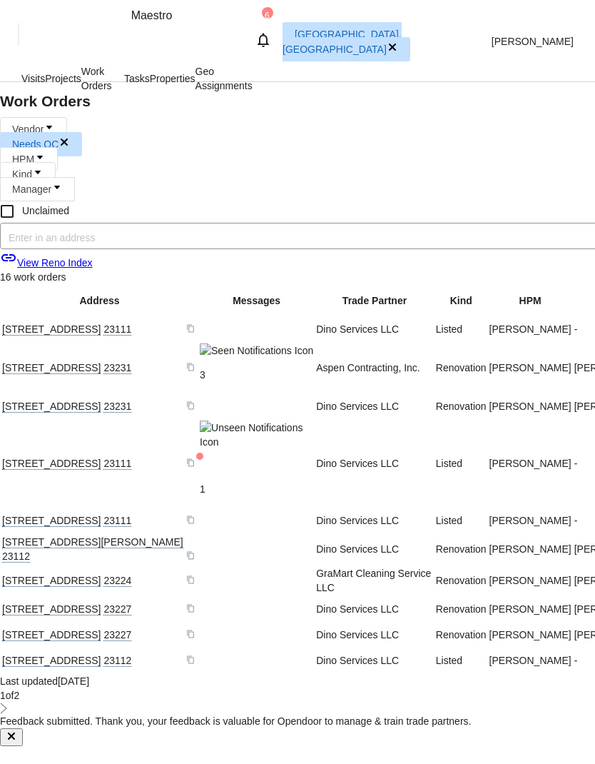
click at [34, 153] on span "HPM" at bounding box center [23, 158] width 22 height 11
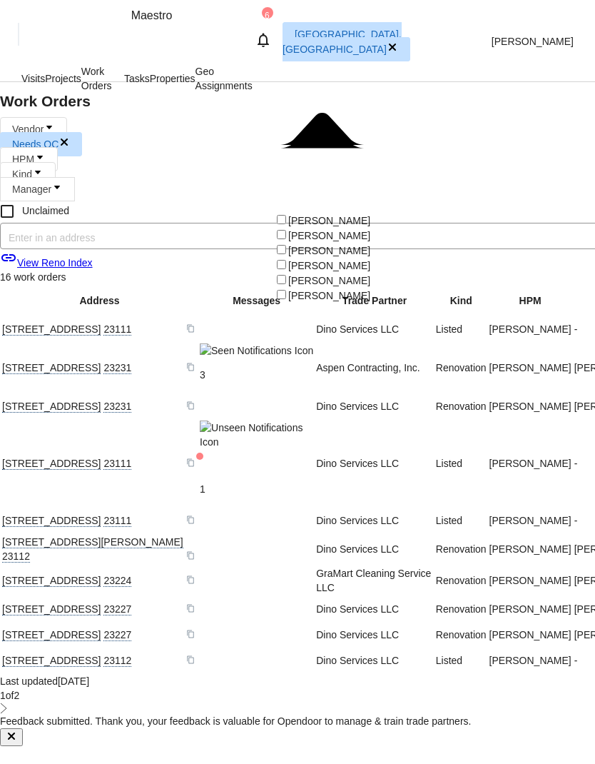
click at [288, 215] on span at bounding box center [288, 220] width 0 height 11
click at [283, 215] on input "[PERSON_NAME]" at bounding box center [281, 219] width 9 height 9
checkbox input "true"
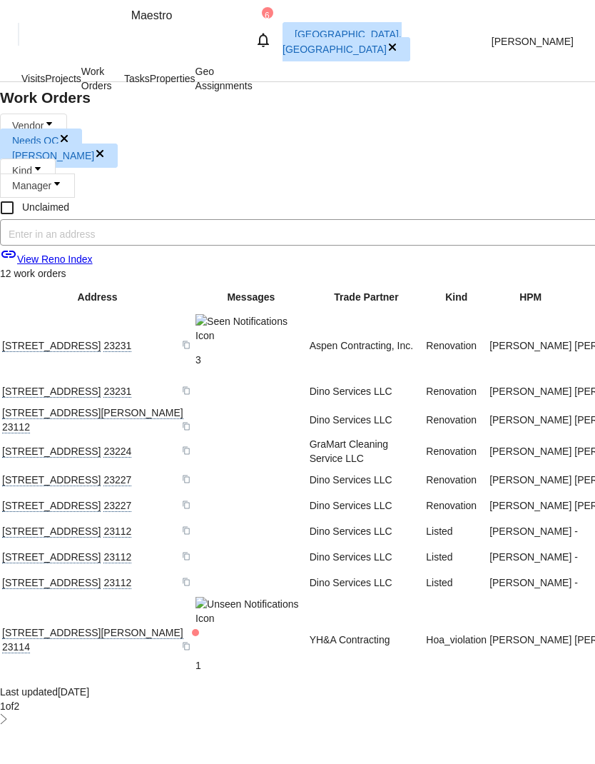
scroll to position [6, 0]
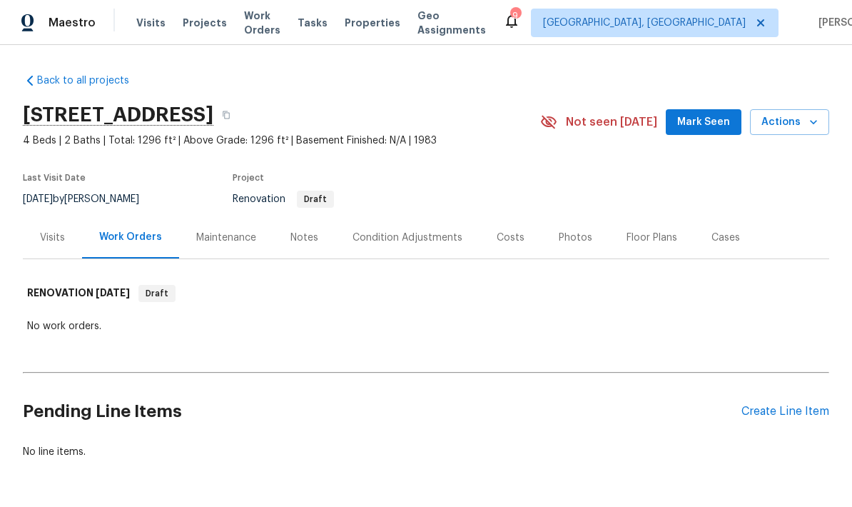
click at [575, 241] on div "Photos" at bounding box center [576, 238] width 34 height 14
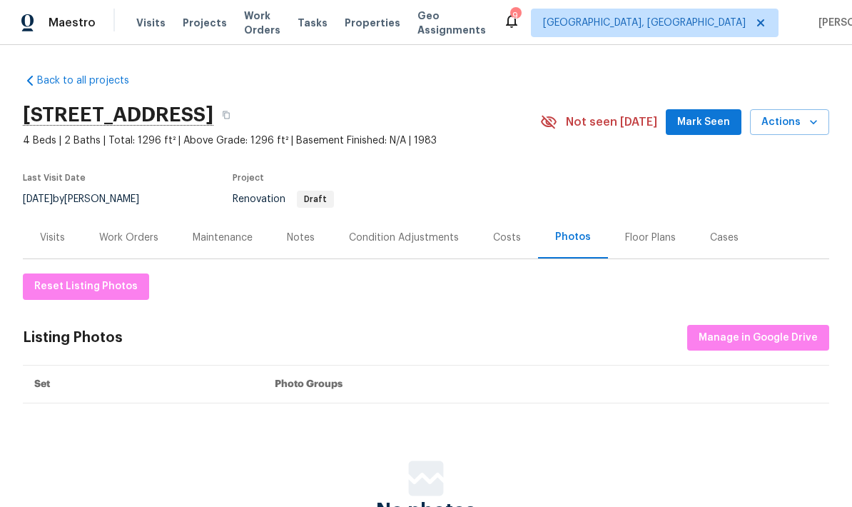
click at [507, 233] on div "Costs" at bounding box center [507, 238] width 28 height 14
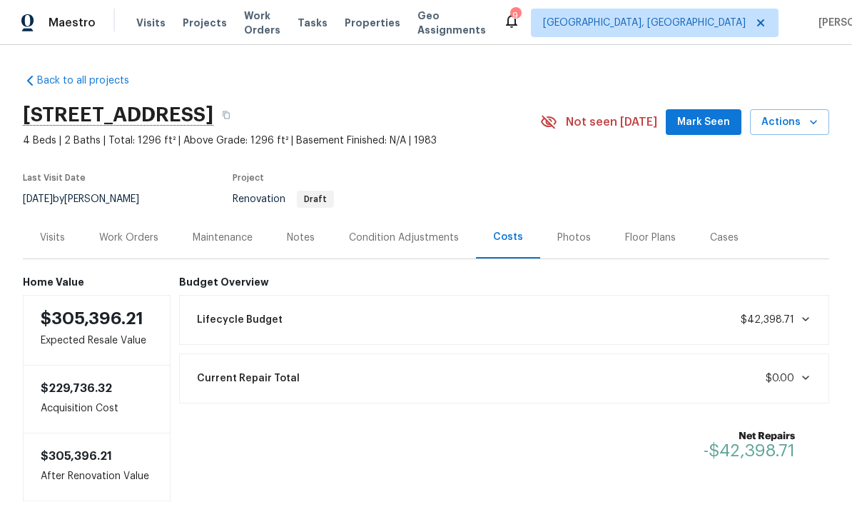
click at [315, 243] on div "Notes" at bounding box center [301, 237] width 62 height 42
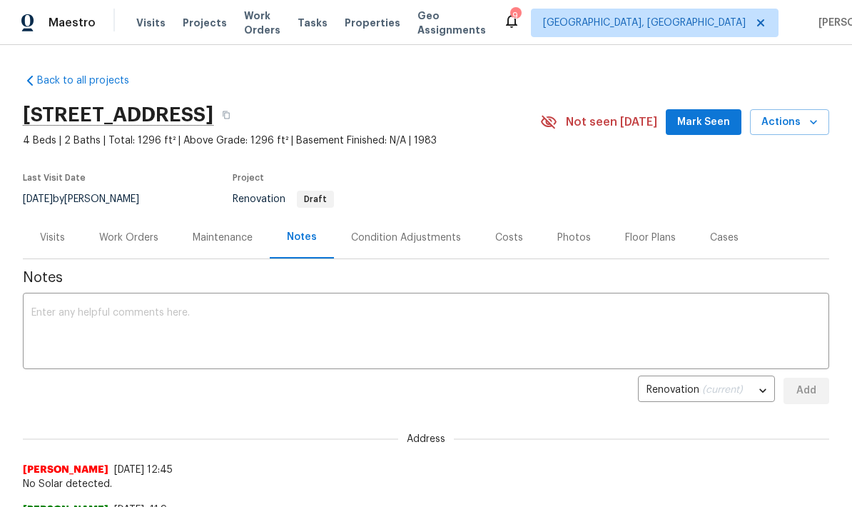
click at [135, 241] on div "Work Orders" at bounding box center [128, 238] width 59 height 14
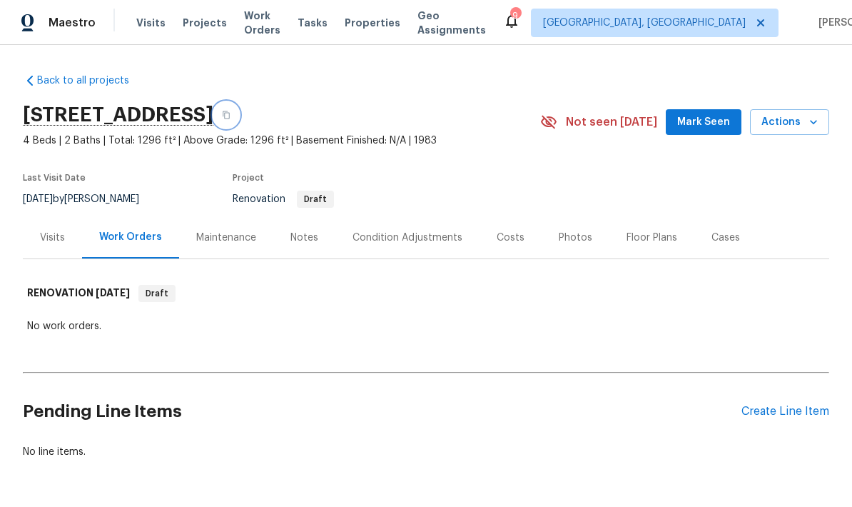
click at [239, 113] on button "button" at bounding box center [226, 115] width 26 height 26
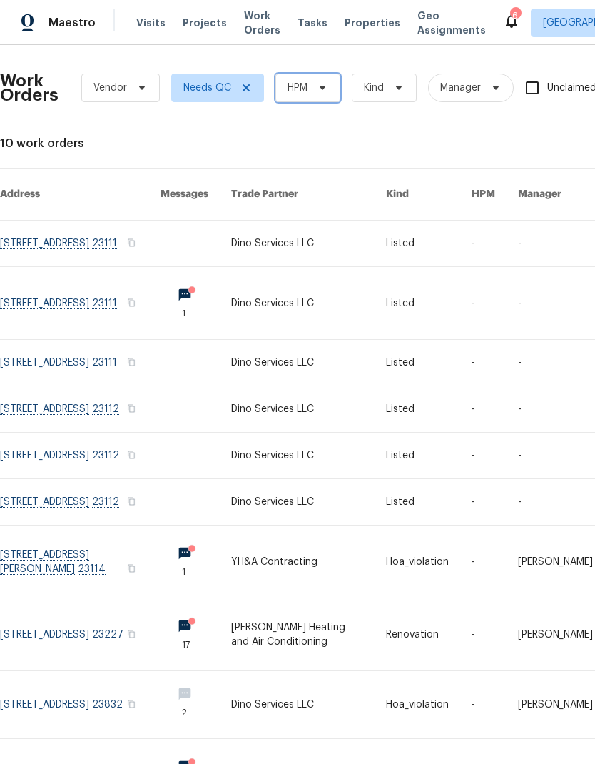
click at [300, 79] on span "HPM" at bounding box center [307, 88] width 65 height 29
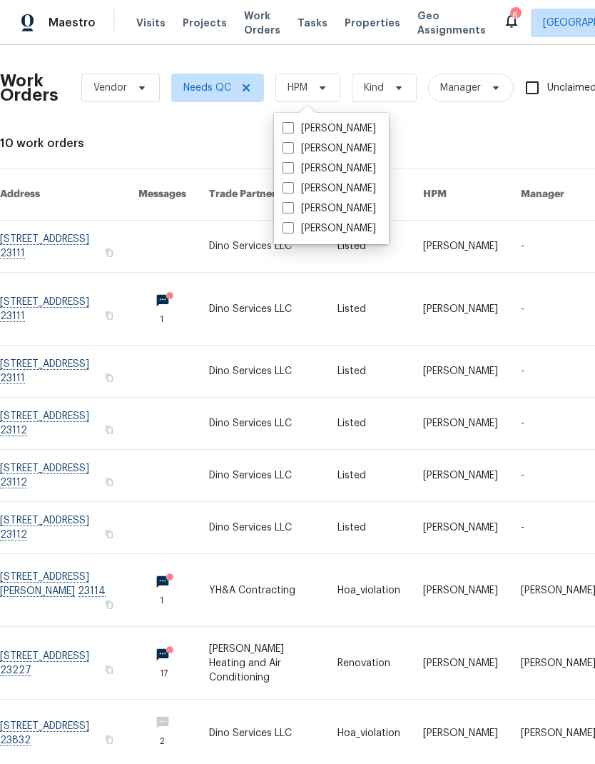
click at [290, 124] on span at bounding box center [288, 127] width 11 height 11
click at [290, 124] on input "[PERSON_NAME]" at bounding box center [287, 125] width 9 height 9
checkbox input "true"
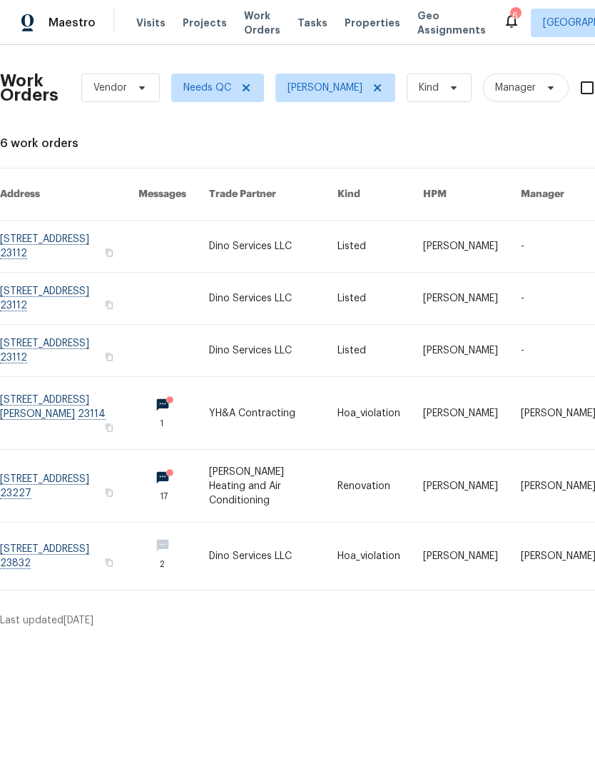
click at [54, 476] on link at bounding box center [69, 486] width 138 height 72
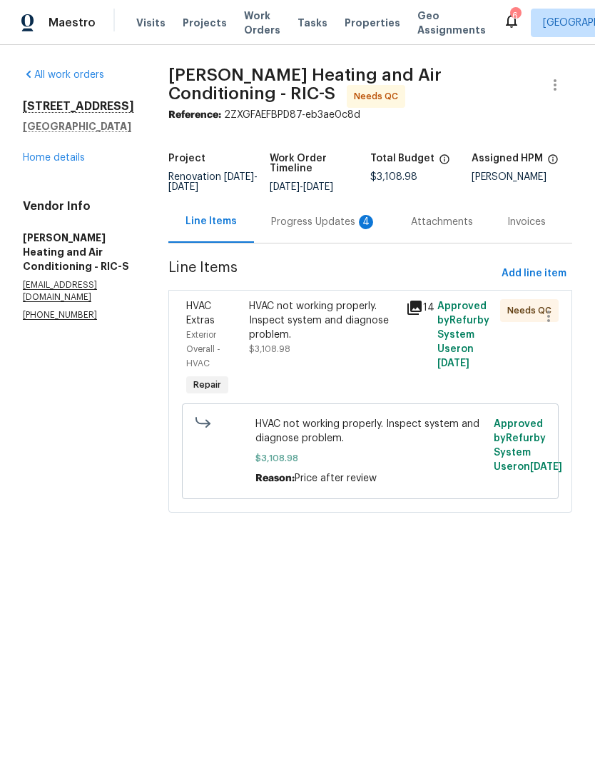
click at [351, 227] on div "Progress Updates 4" at bounding box center [324, 222] width 106 height 14
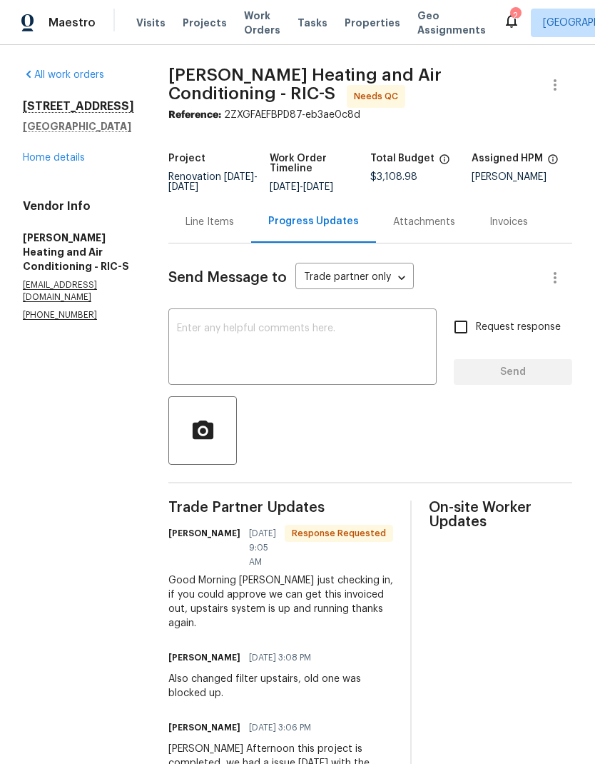
click at [339, 353] on textarea at bounding box center [302, 348] width 251 height 50
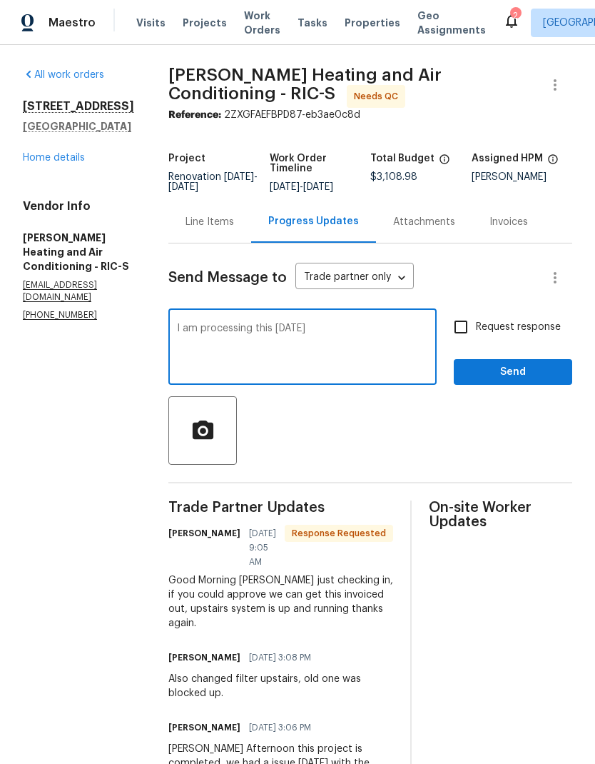
type textarea "I am processing this today"
click at [460, 332] on input "Request response" at bounding box center [461, 327] width 30 height 30
checkbox input "true"
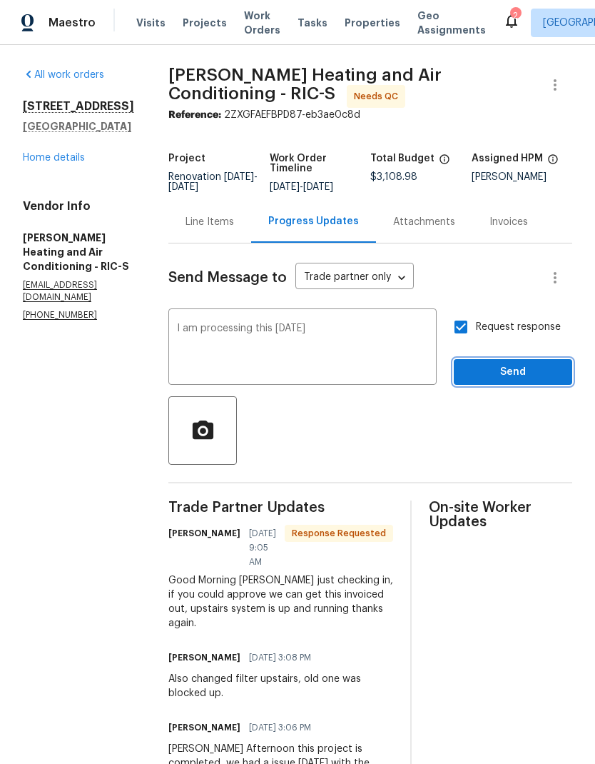
click at [531, 370] on span "Send" at bounding box center [513, 372] width 96 height 18
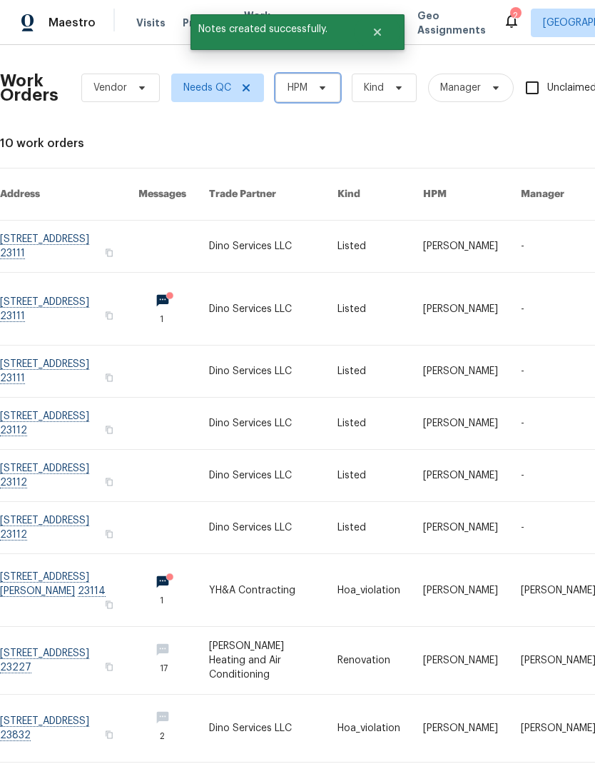
click at [304, 95] on span "HPM" at bounding box center [307, 88] width 65 height 29
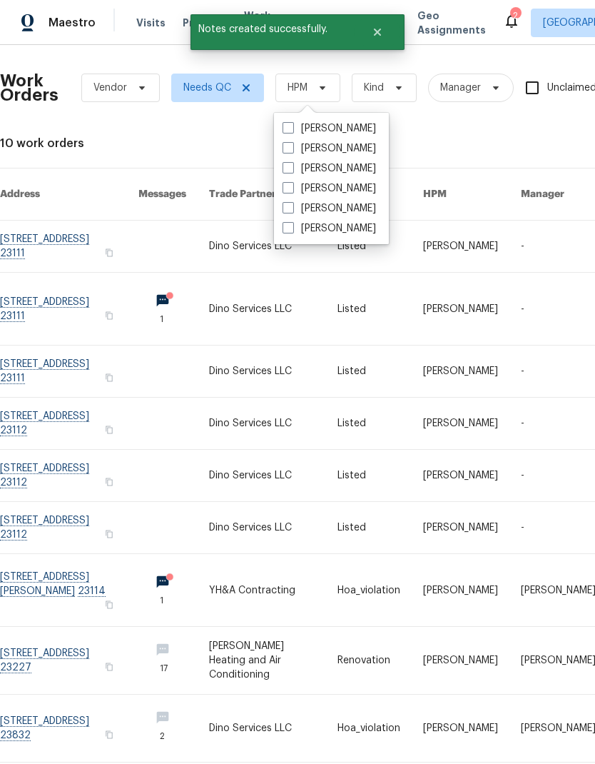
click at [294, 122] on label "[PERSON_NAME]" at bounding box center [329, 128] width 93 height 14
click at [292, 122] on input "[PERSON_NAME]" at bounding box center [287, 125] width 9 height 9
checkbox input "true"
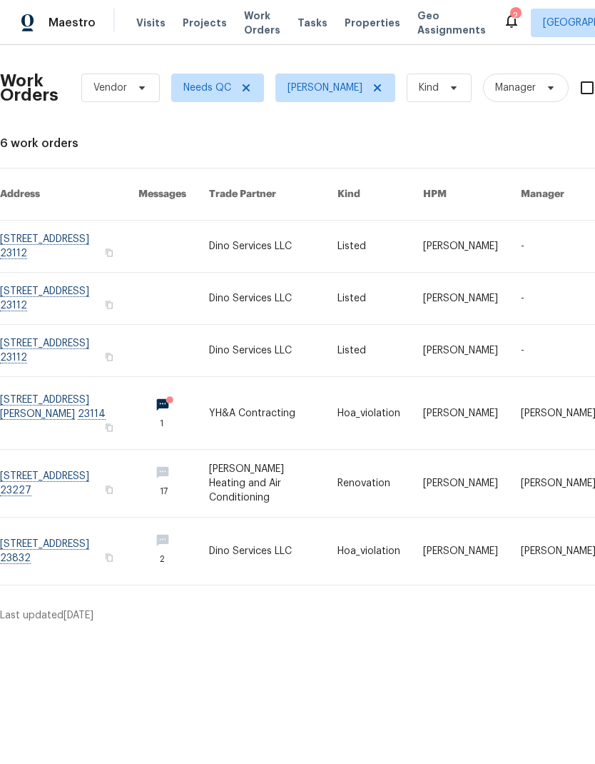
click at [50, 475] on link at bounding box center [69, 483] width 138 height 67
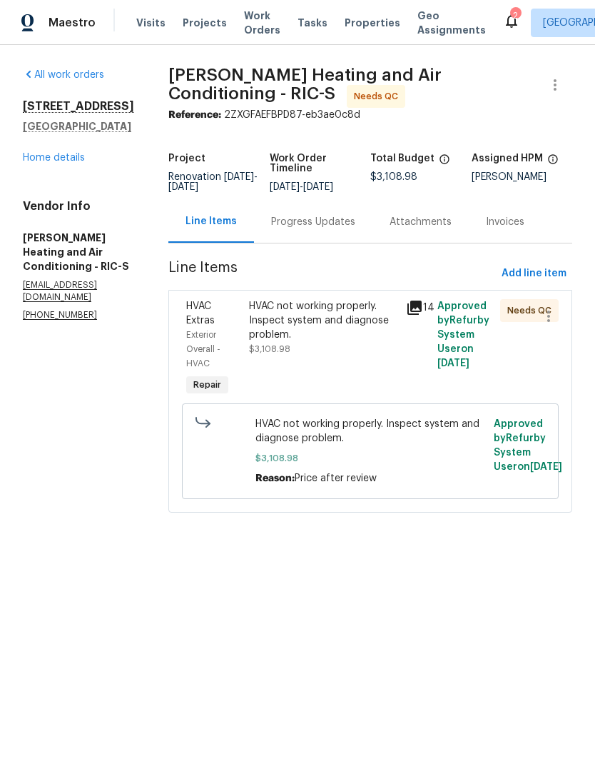
click at [328, 355] on div "HVAC not working properly. Inspect system and diagnose problem. $3,108.98" at bounding box center [323, 327] width 148 height 57
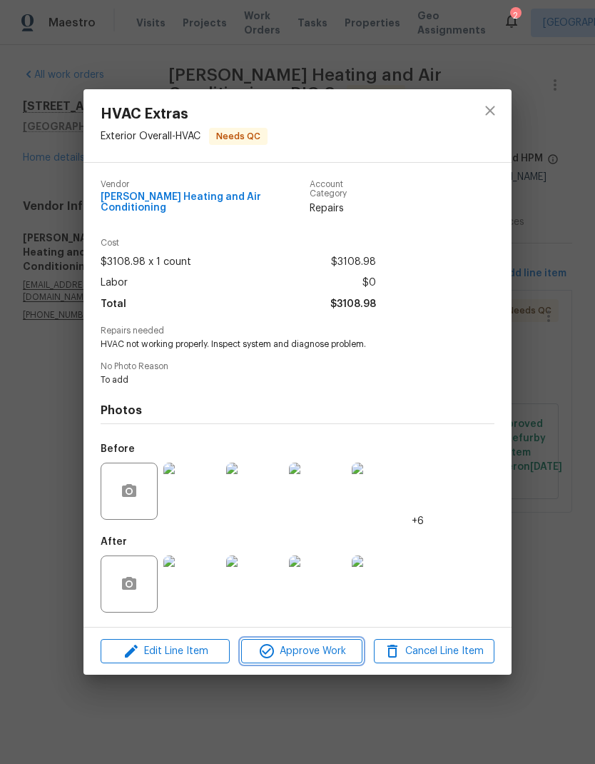
click at [318, 659] on button "Approve Work" at bounding box center [301, 651] width 121 height 25
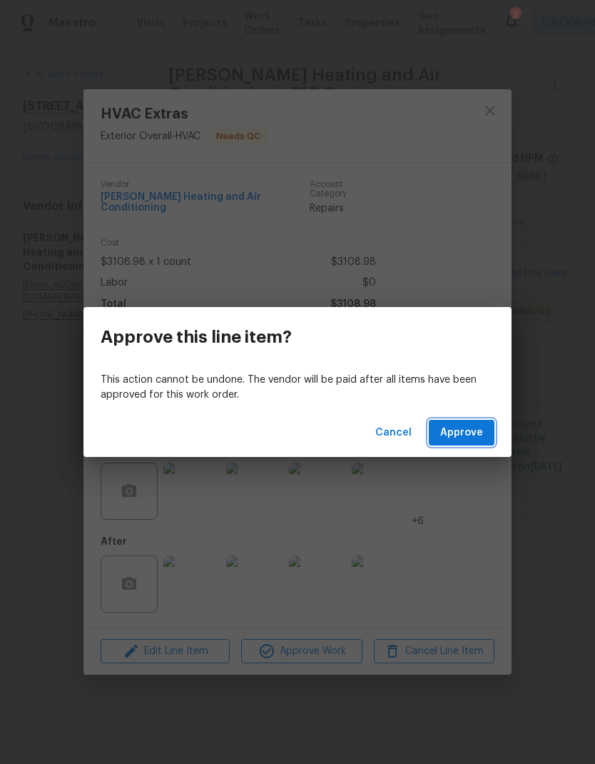
click at [482, 431] on span "Approve" at bounding box center [461, 433] width 43 height 18
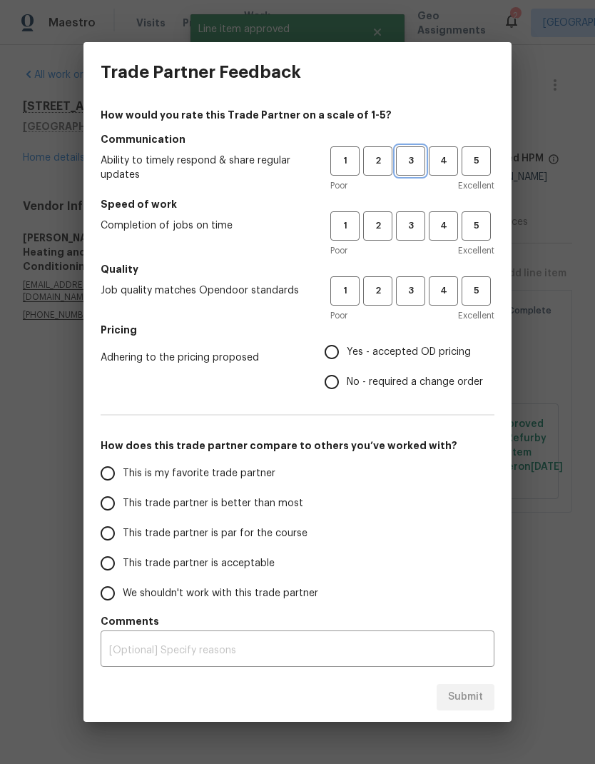
click at [415, 158] on span "3" at bounding box center [411, 161] width 26 height 16
click at [422, 234] on button "3" at bounding box center [410, 225] width 29 height 29
click at [418, 297] on span "3" at bounding box center [411, 291] width 26 height 16
click at [422, 340] on label "Yes - accepted OD pricing" at bounding box center [400, 352] width 166 height 30
click at [347, 340] on input "Yes - accepted OD pricing" at bounding box center [332, 352] width 30 height 30
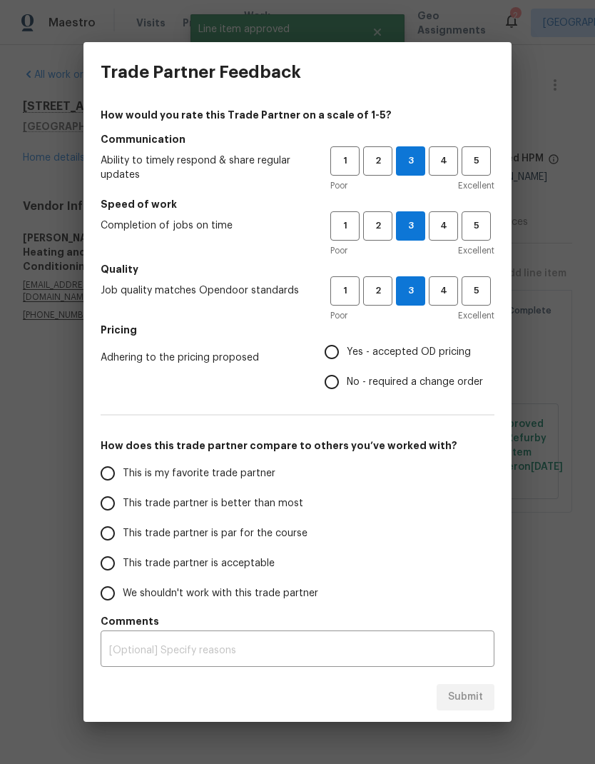
radio input "true"
click at [103, 530] on input "This trade partner is par for the course" at bounding box center [108, 533] width 30 height 30
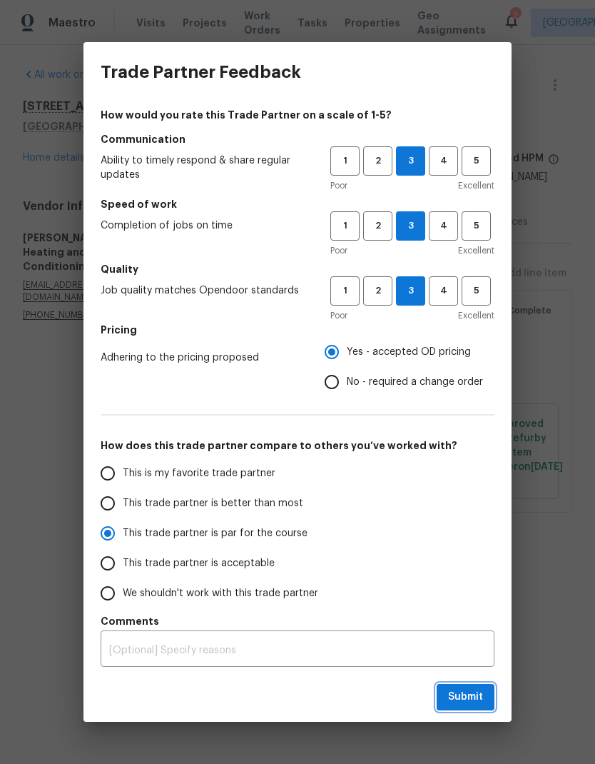
click at [468, 692] on span "Submit" at bounding box center [465, 697] width 35 height 18
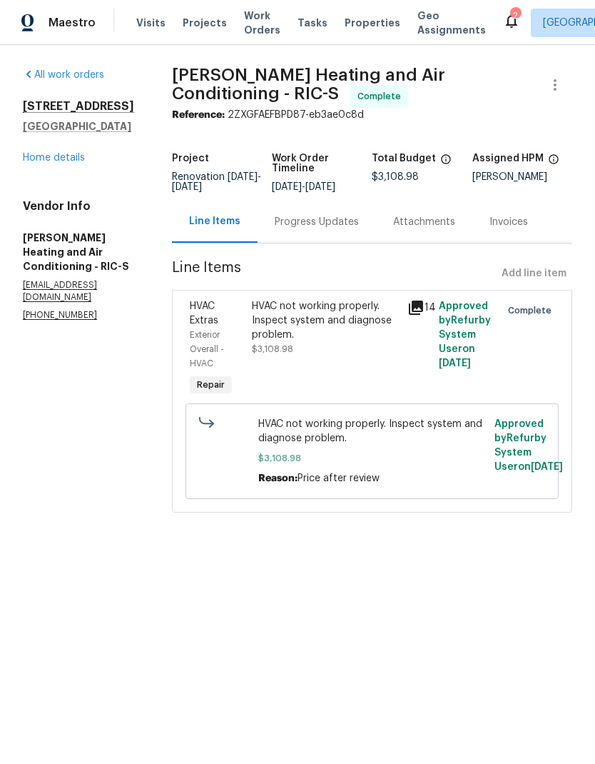
radio input "true"
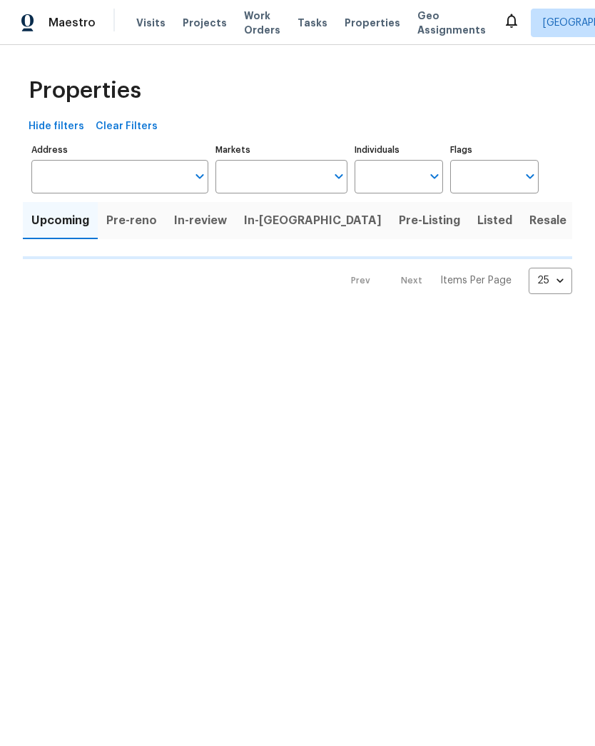
type input "100"
